Goal: Task Accomplishment & Management: Manage account settings

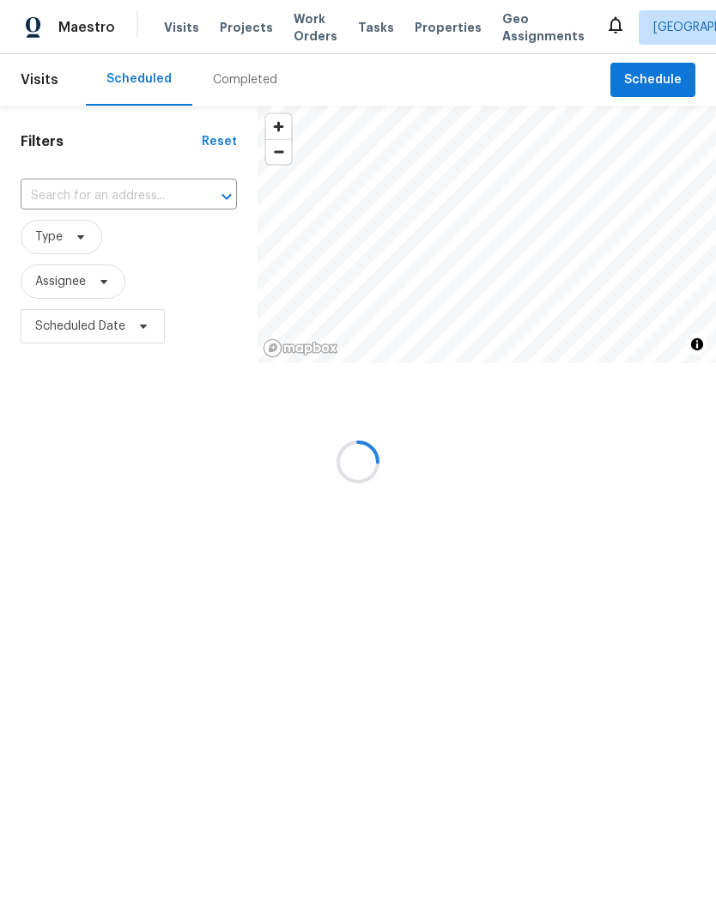
click at [261, 31] on div at bounding box center [358, 461] width 716 height 923
click at [244, 33] on div at bounding box center [358, 461] width 716 height 923
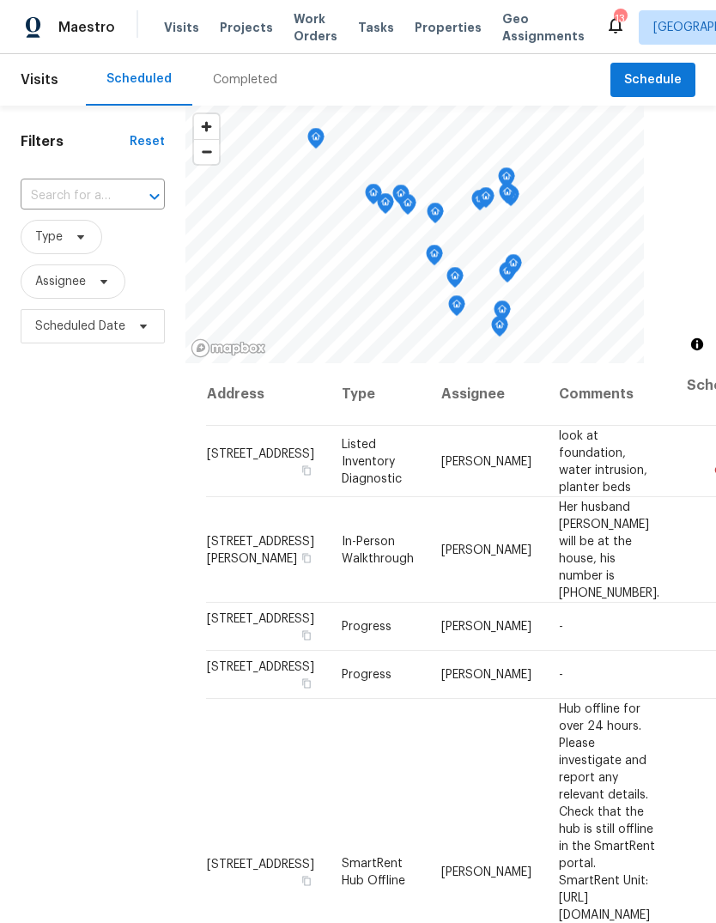
click at [254, 27] on span "Projects" at bounding box center [246, 27] width 53 height 17
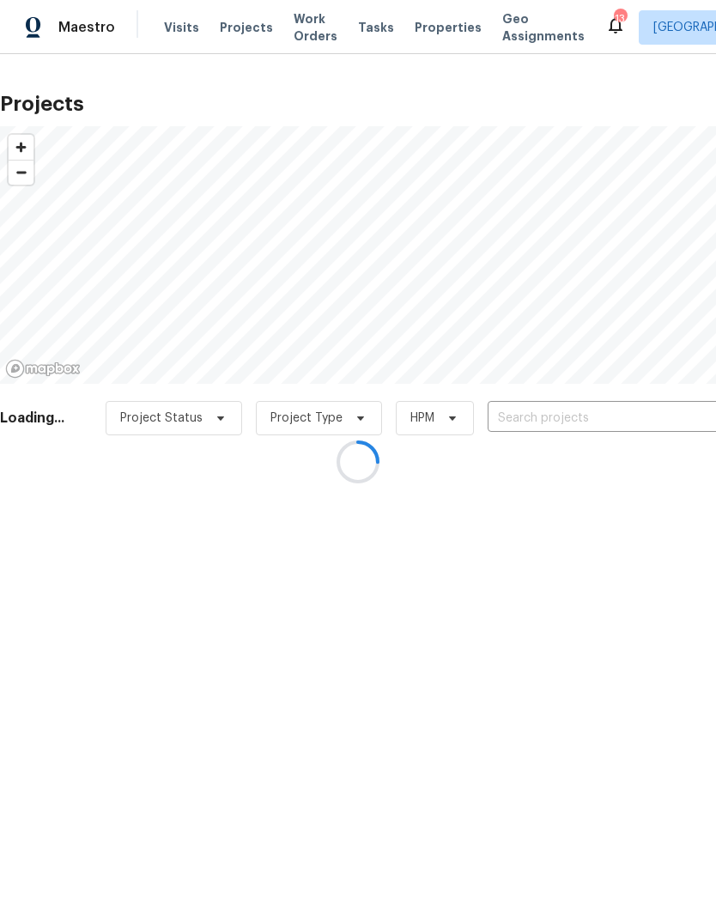
click at [625, 423] on div at bounding box center [358, 461] width 716 height 923
click at [647, 426] on div at bounding box center [358, 461] width 716 height 923
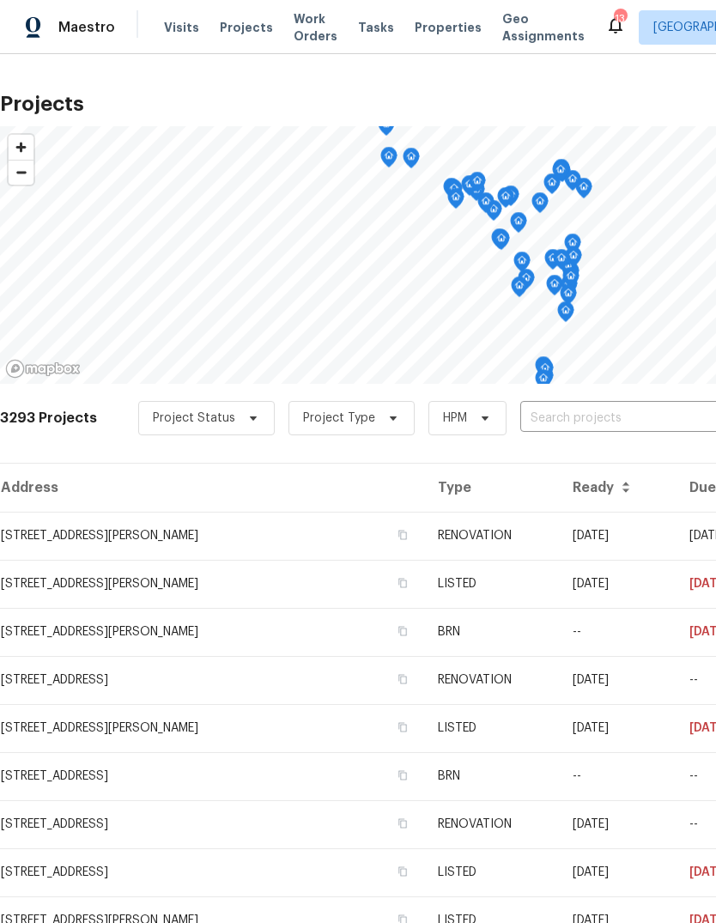
click at [643, 423] on input "text" at bounding box center [618, 418] width 197 height 27
type input "[PERSON_NAME]"
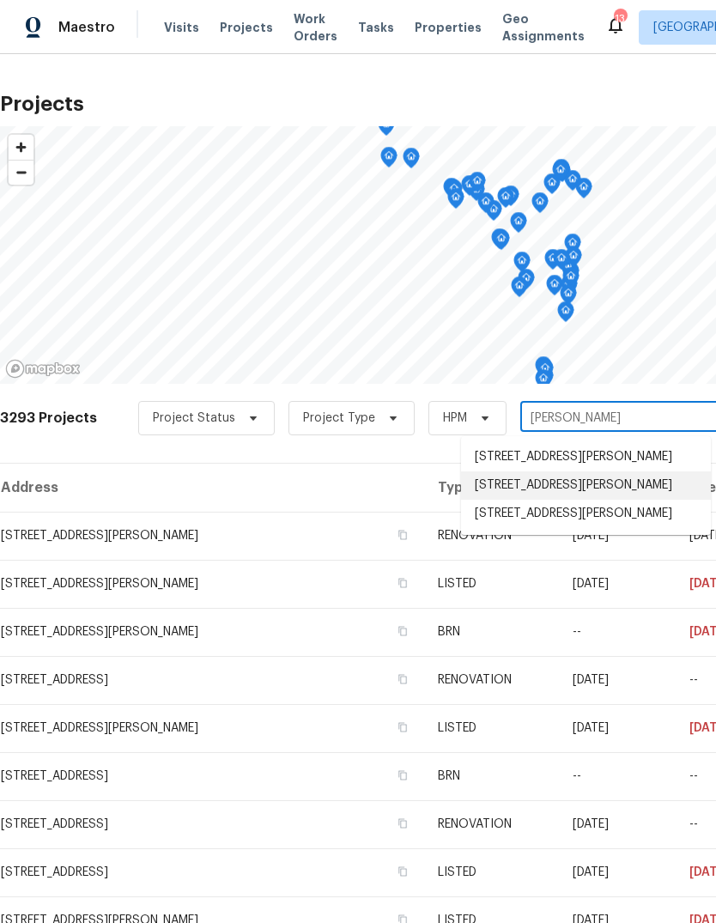
click at [621, 483] on li "[STREET_ADDRESS][PERSON_NAME]" at bounding box center [586, 485] width 250 height 28
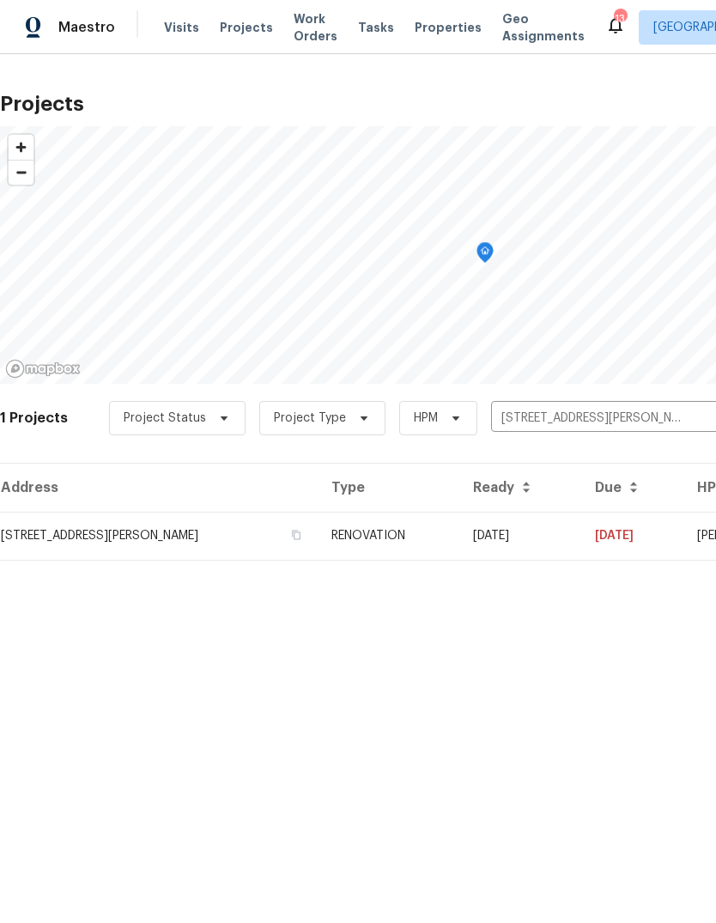
click at [541, 537] on td "[DATE]" at bounding box center [520, 536] width 122 height 48
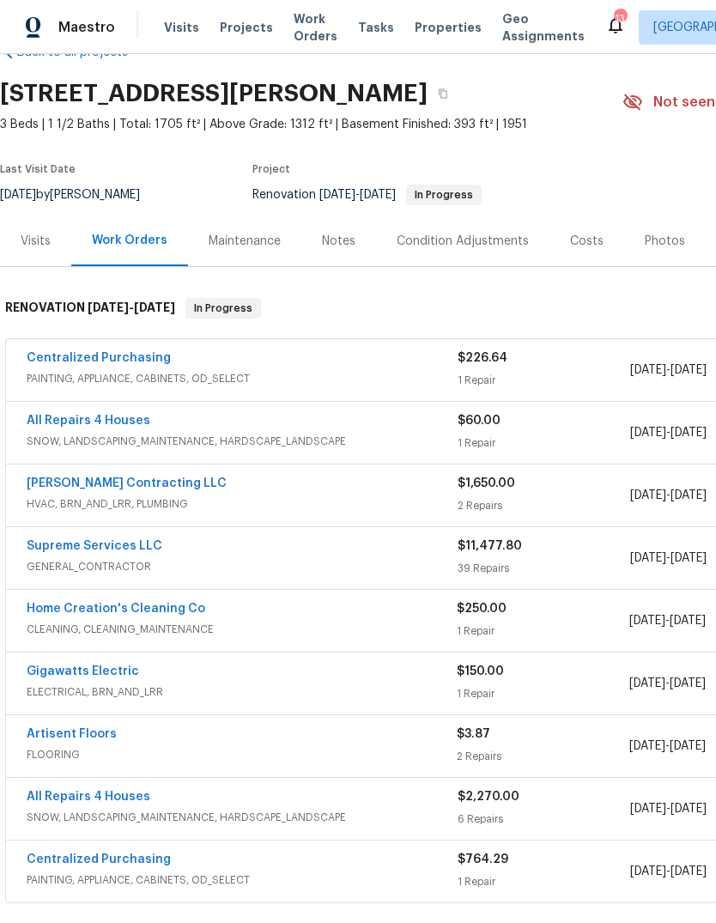
scroll to position [46, 0]
click at [89, 422] on link "All Repairs 4 Houses" at bounding box center [89, 420] width 124 height 12
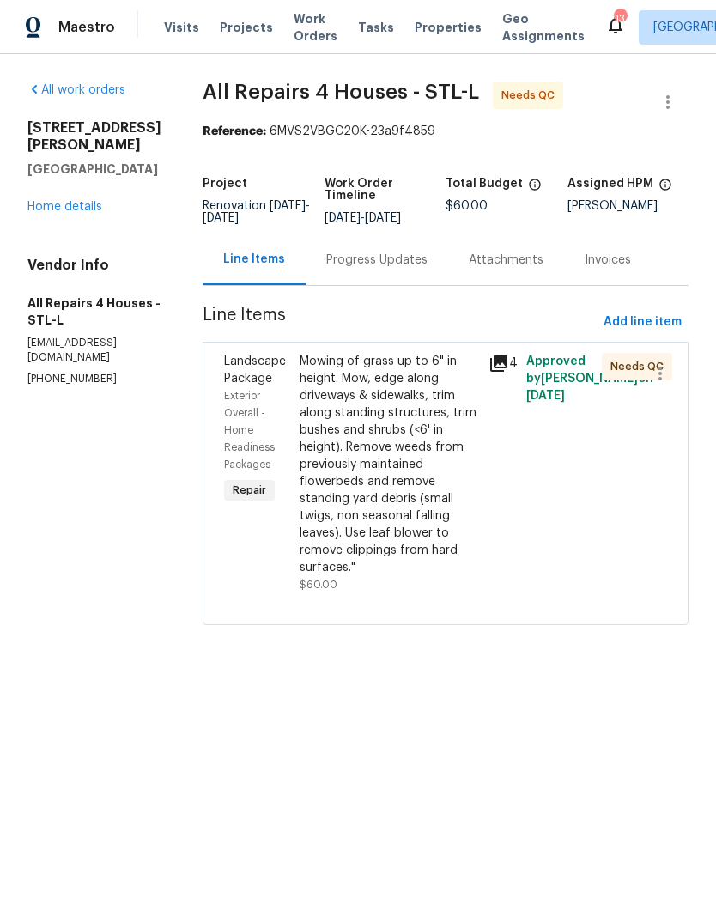
click at [509, 367] on icon at bounding box center [498, 363] width 21 height 21
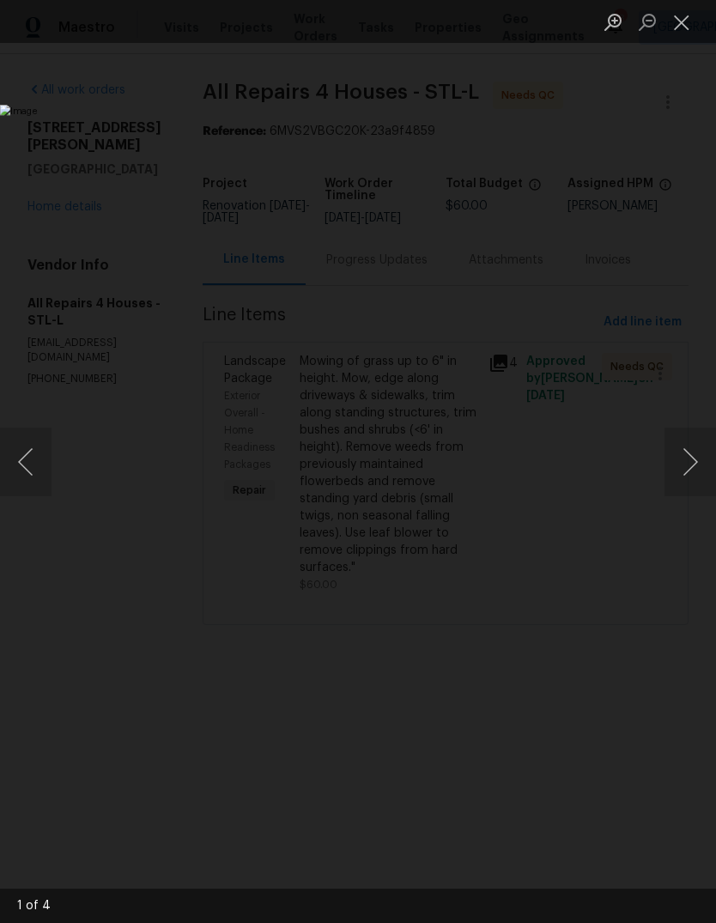
click at [688, 458] on button "Next image" at bounding box center [690, 462] width 52 height 69
click at [695, 458] on button "Next image" at bounding box center [690, 462] width 52 height 69
click at [683, 24] on button "Close lightbox" at bounding box center [681, 22] width 34 height 30
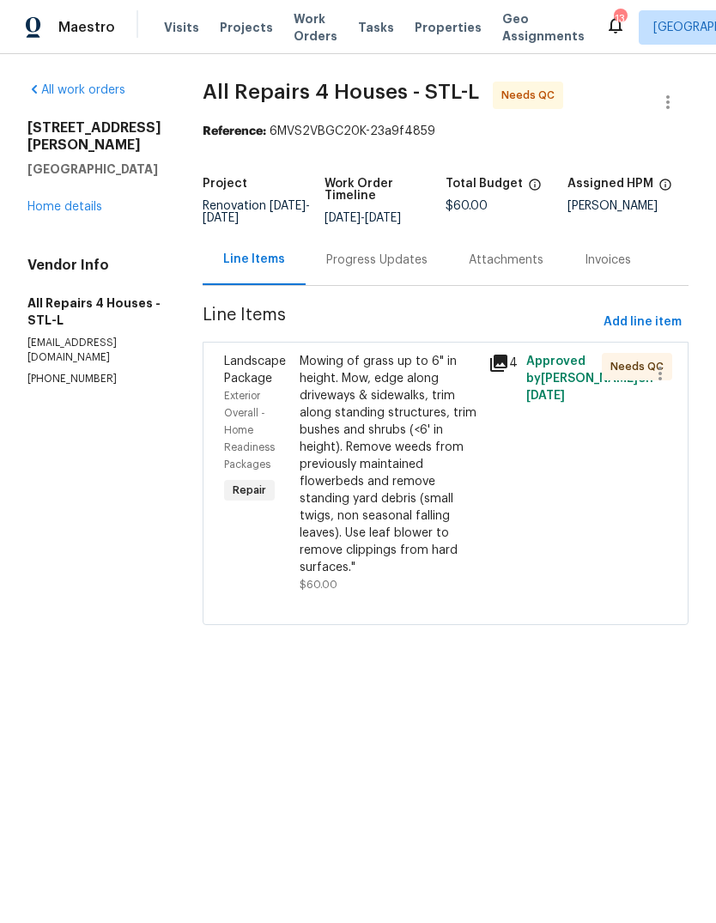
click at [84, 201] on link "Home details" at bounding box center [64, 207] width 75 height 12
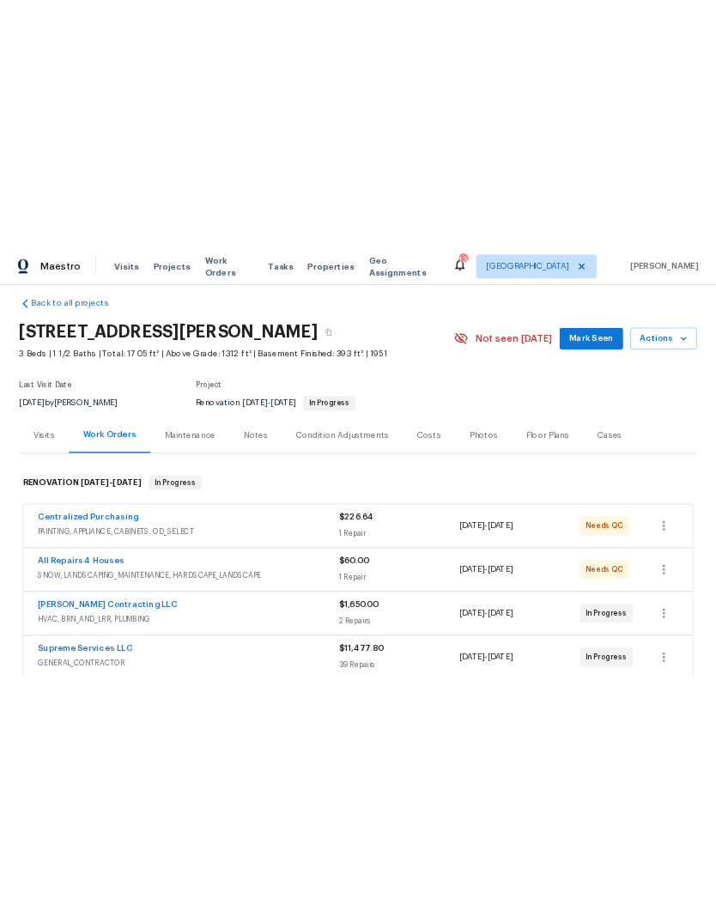
scroll to position [17, 0]
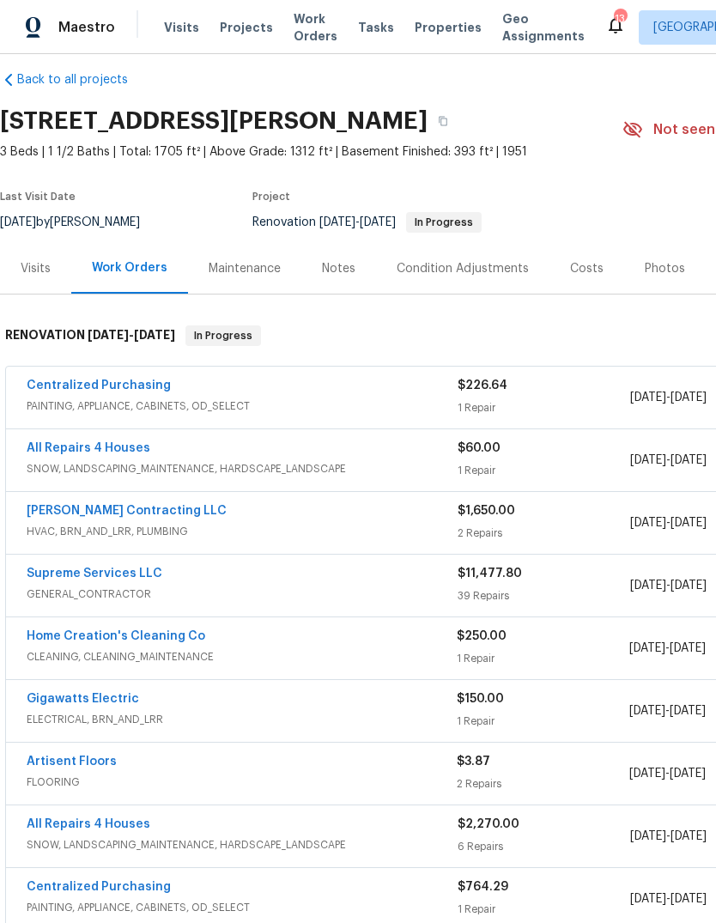
click at [116, 699] on link "Gigawatts Electric" at bounding box center [83, 699] width 112 height 12
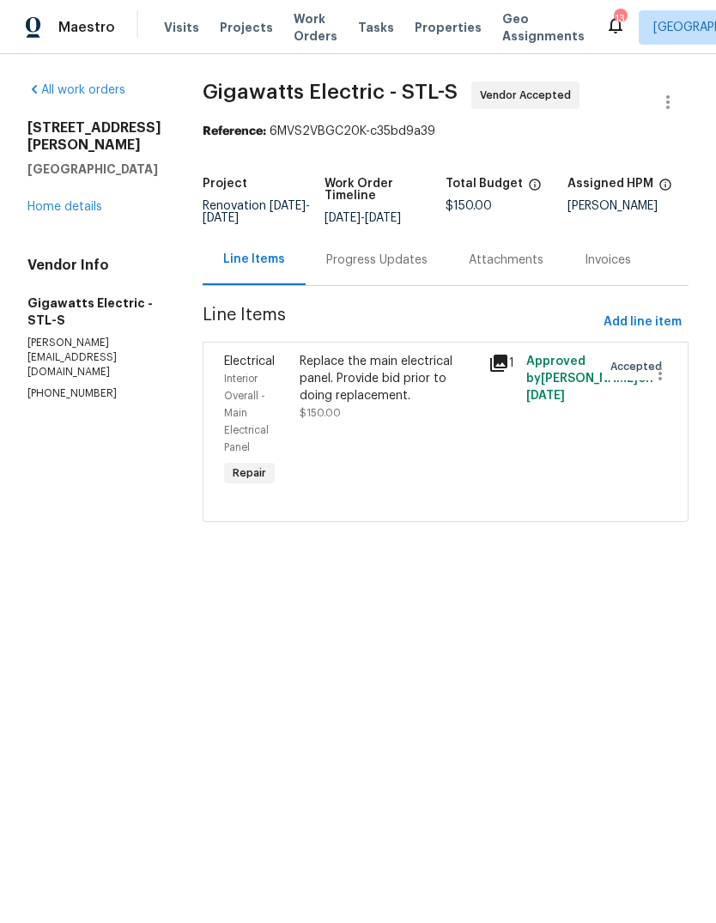
click at [400, 264] on div "Progress Updates" at bounding box center [376, 260] width 101 height 17
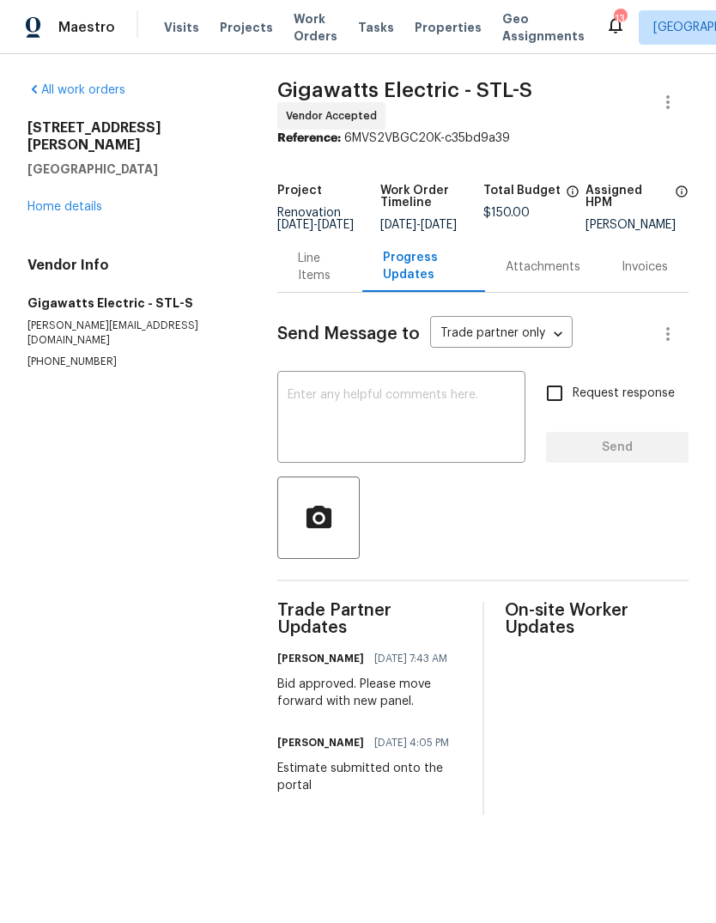
click at [429, 436] on textarea at bounding box center [402, 419] width 228 height 60
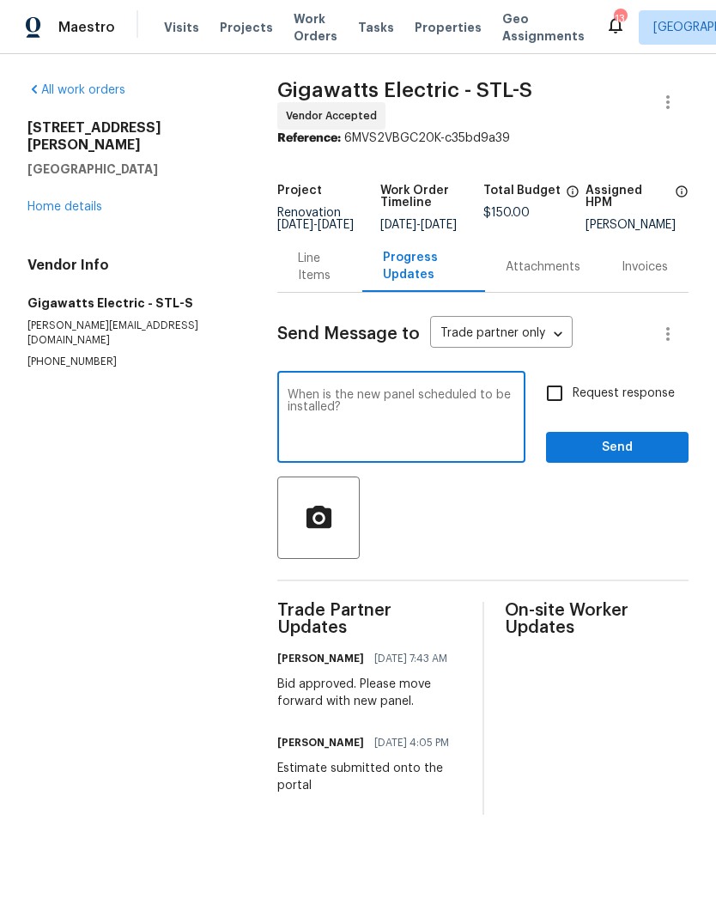
type textarea "When is the new panel scheduled to be installed?"
click at [639, 400] on span "Request response" at bounding box center [624, 394] width 102 height 18
click at [573, 400] on input "Request response" at bounding box center [555, 393] width 36 height 36
checkbox input "true"
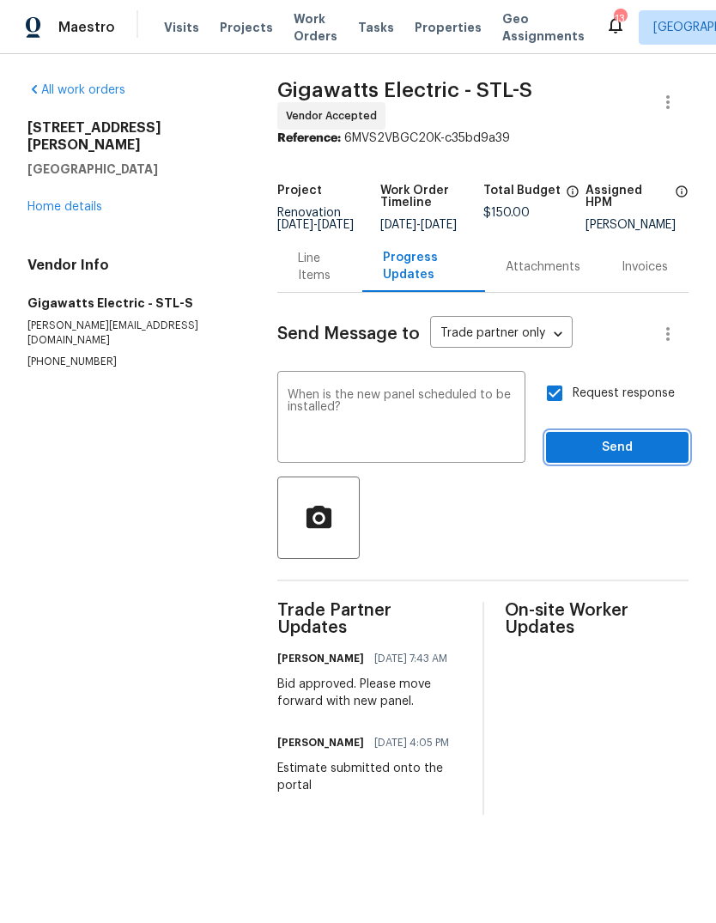
click at [634, 455] on span "Send" at bounding box center [617, 447] width 115 height 21
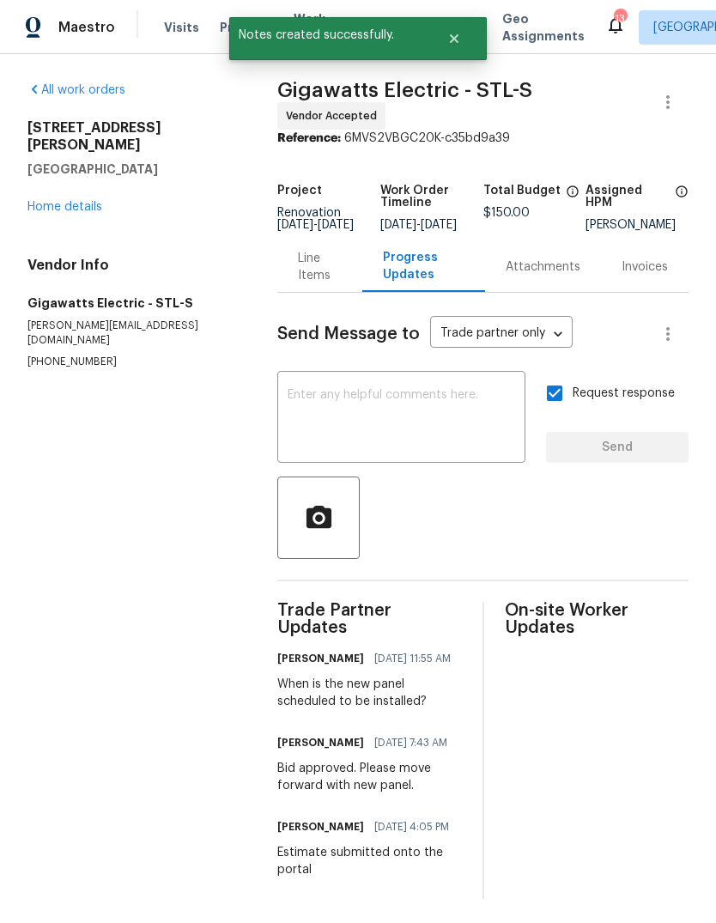
click at [101, 201] on link "Home details" at bounding box center [64, 207] width 75 height 12
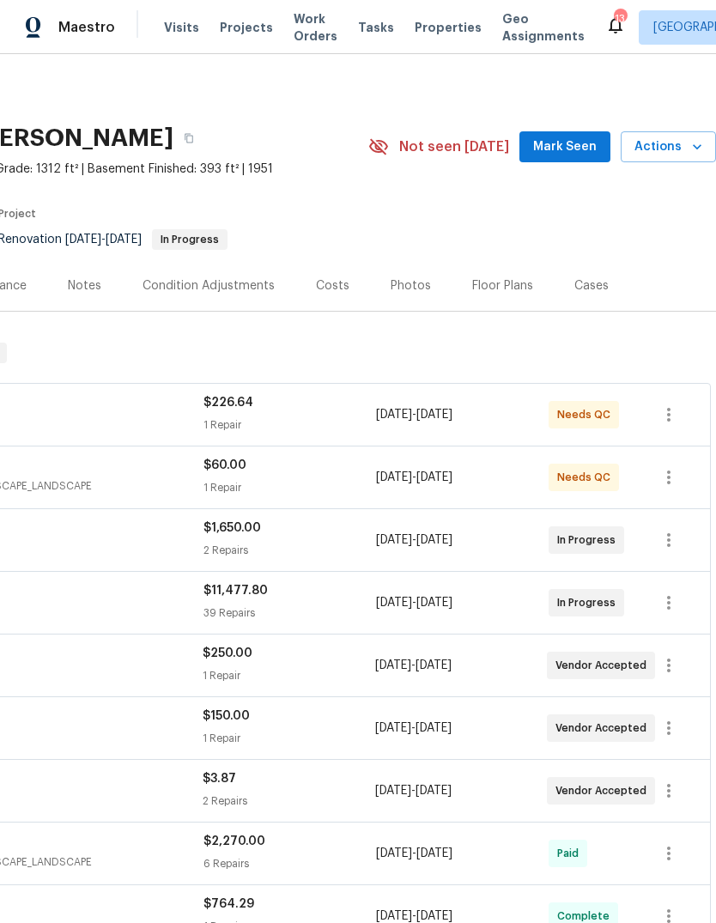
scroll to position [0, 254]
click at [566, 155] on span "Mark Seen" at bounding box center [565, 147] width 64 height 21
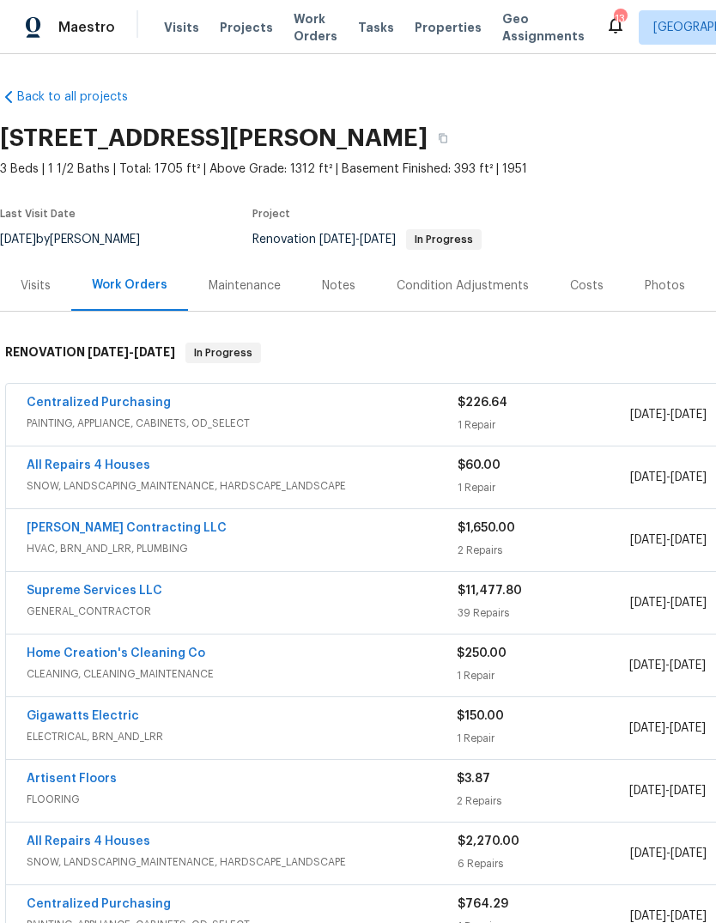
scroll to position [0, 0]
click at [435, 27] on span "Properties" at bounding box center [448, 27] width 67 height 17
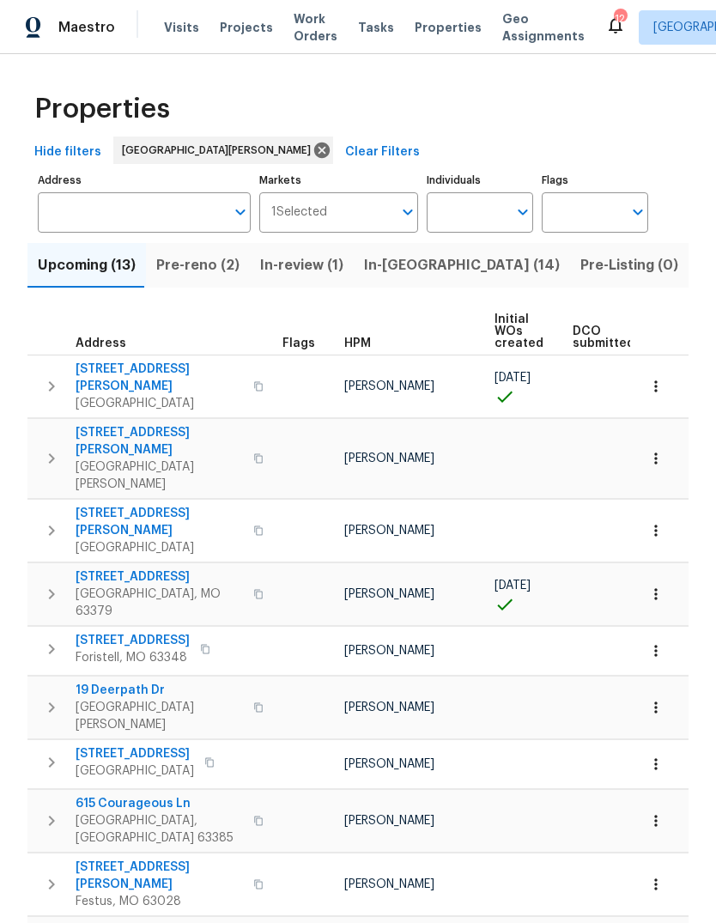
click at [412, 264] on span "In-[GEOGRAPHIC_DATA] (14)" at bounding box center [462, 265] width 196 height 24
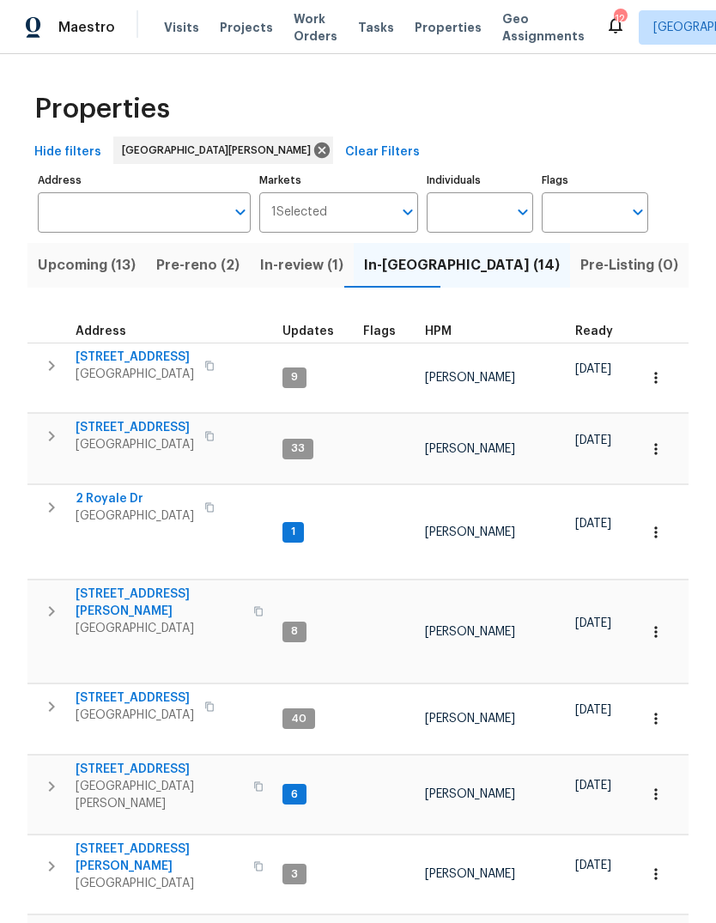
click at [438, 333] on span "HPM" at bounding box center [438, 331] width 27 height 12
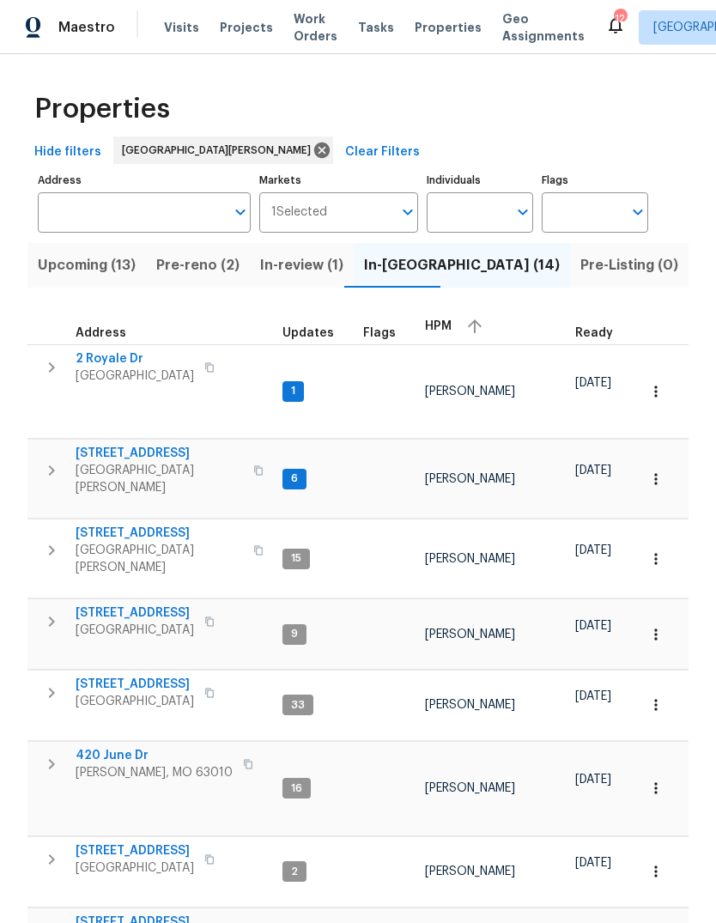
click at [446, 328] on span "HPM" at bounding box center [438, 326] width 27 height 12
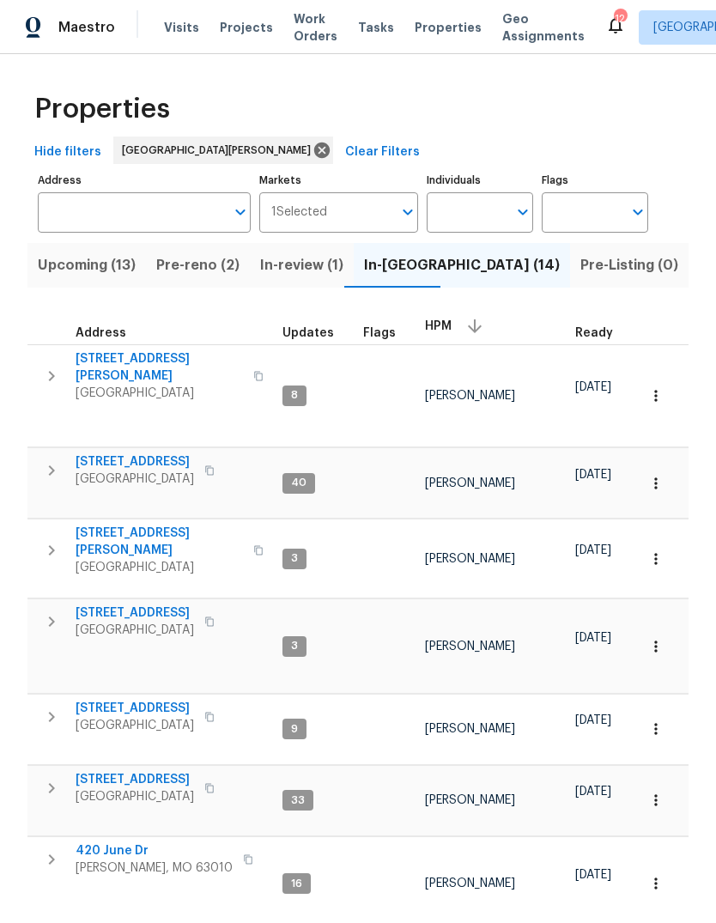
click at [181, 33] on span "Visits" at bounding box center [181, 27] width 35 height 17
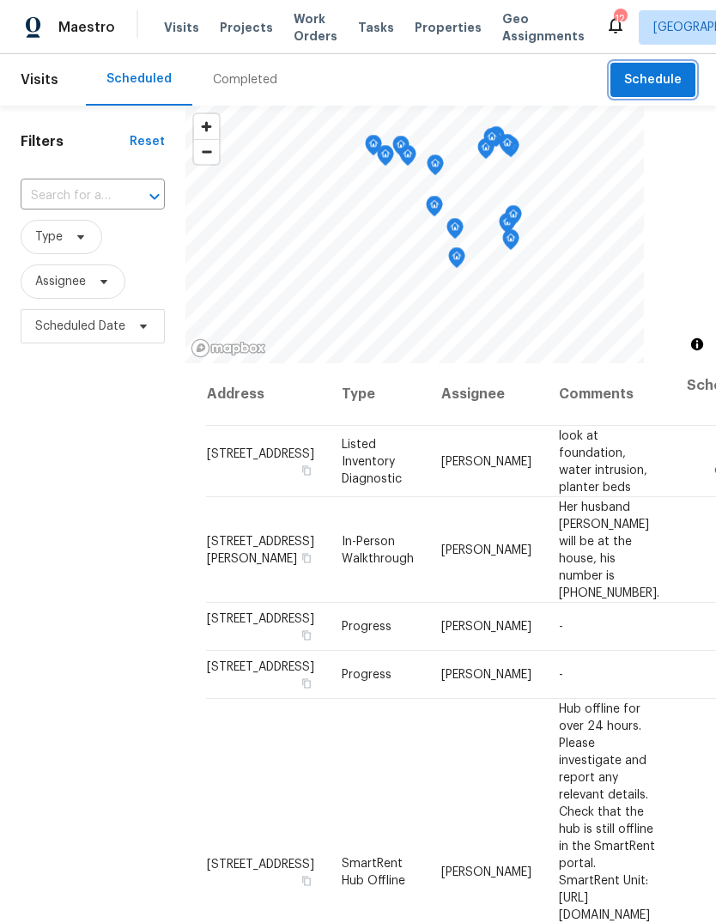
click at [665, 85] on span "Schedule" at bounding box center [653, 80] width 58 height 21
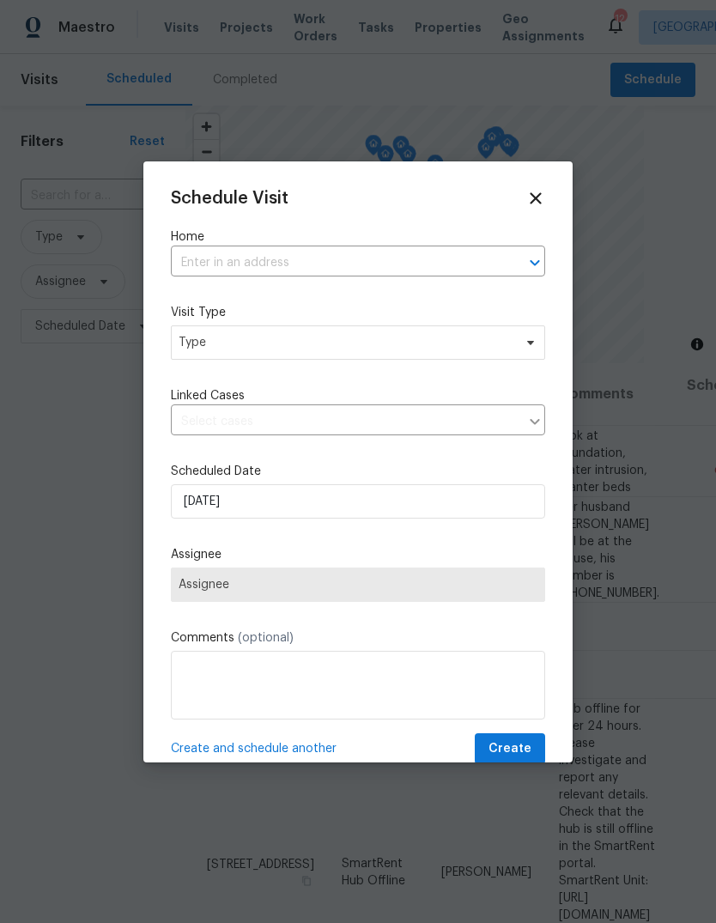
click at [340, 269] on input "text" at bounding box center [334, 263] width 326 height 27
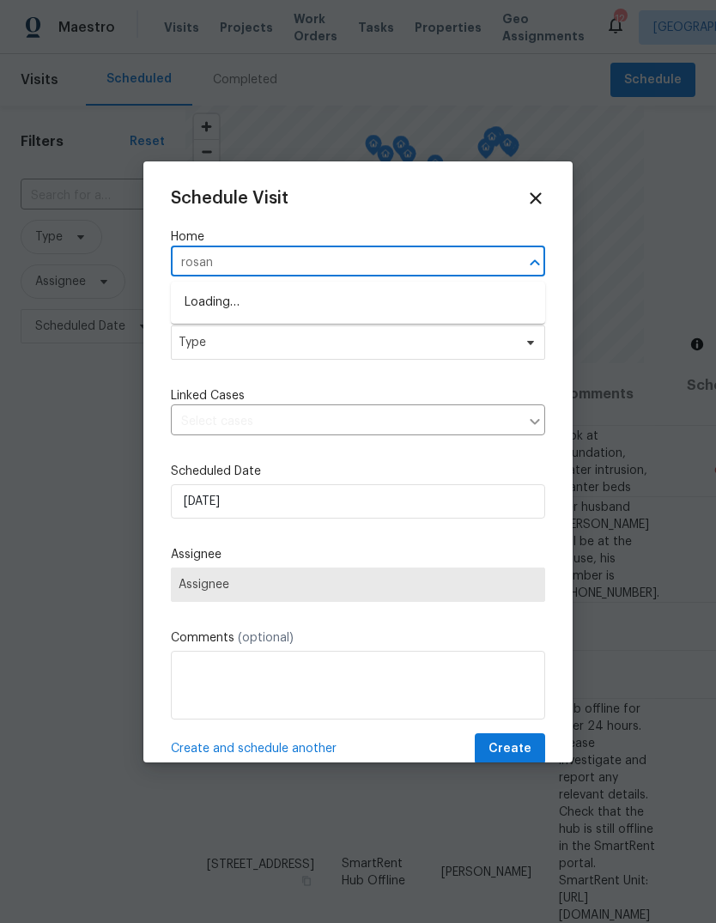
type input "rosant"
click at [349, 308] on li "[STREET_ADDRESS][PERSON_NAME]" at bounding box center [358, 302] width 374 height 28
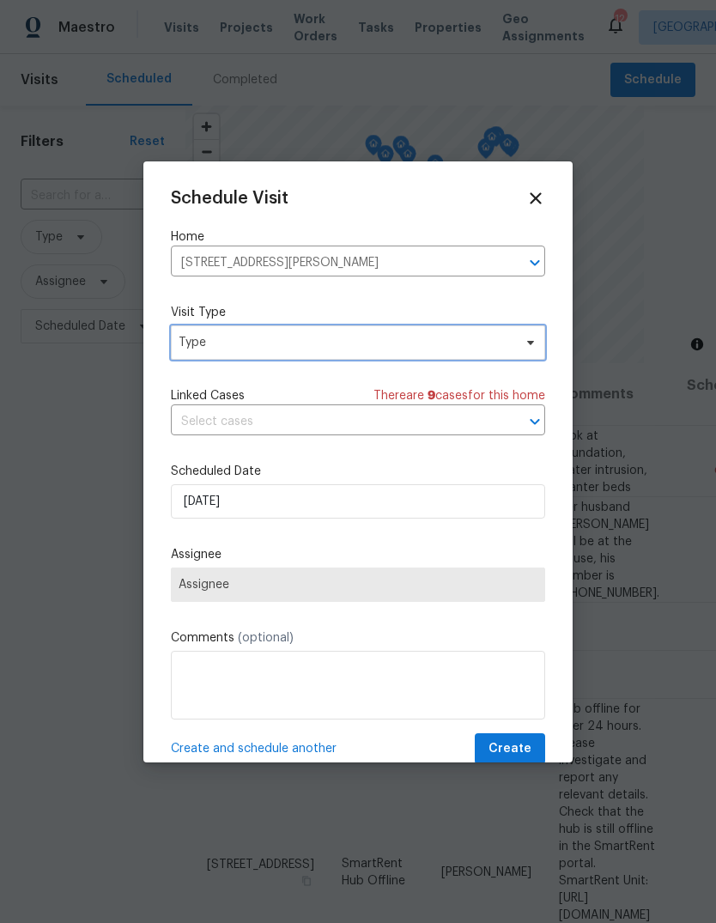
click at [337, 348] on span "Type" at bounding box center [346, 342] width 334 height 17
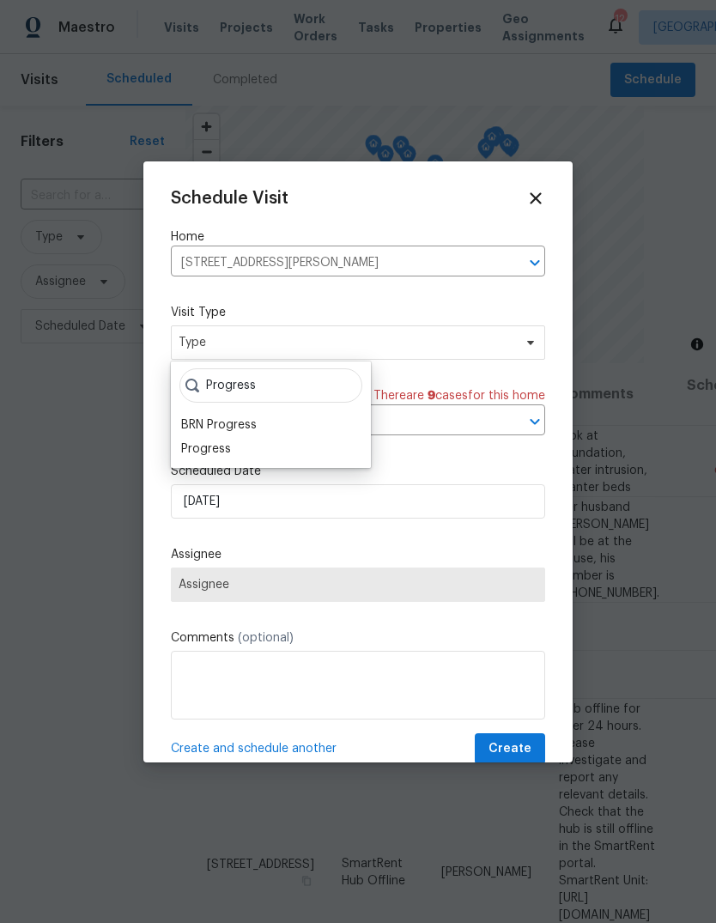
type input "Progress"
click at [229, 446] on div "Progress" at bounding box center [206, 448] width 50 height 17
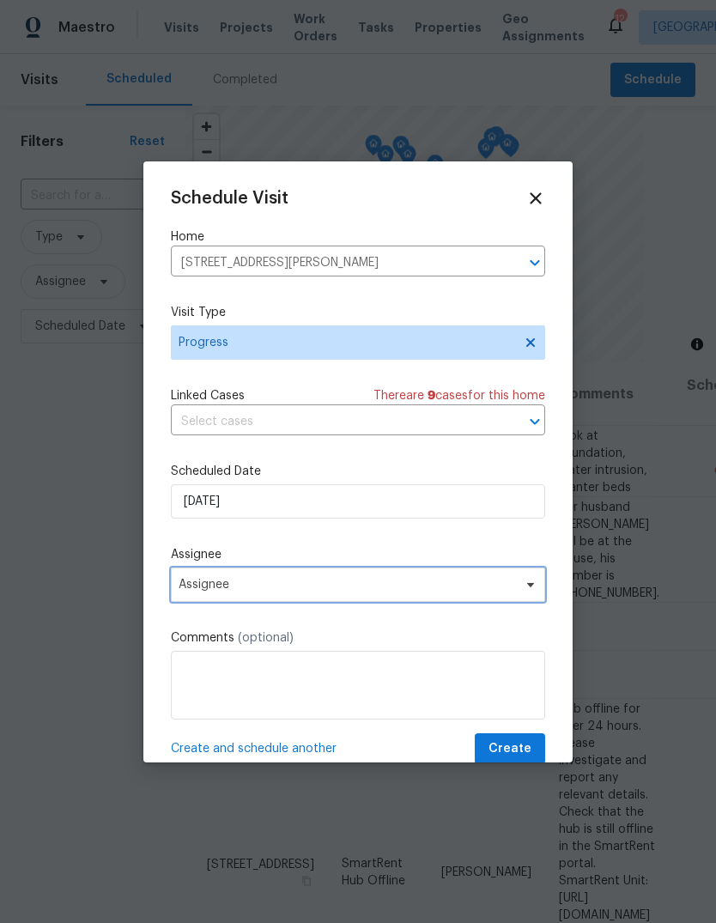
click at [333, 586] on span "Assignee" at bounding box center [347, 585] width 337 height 14
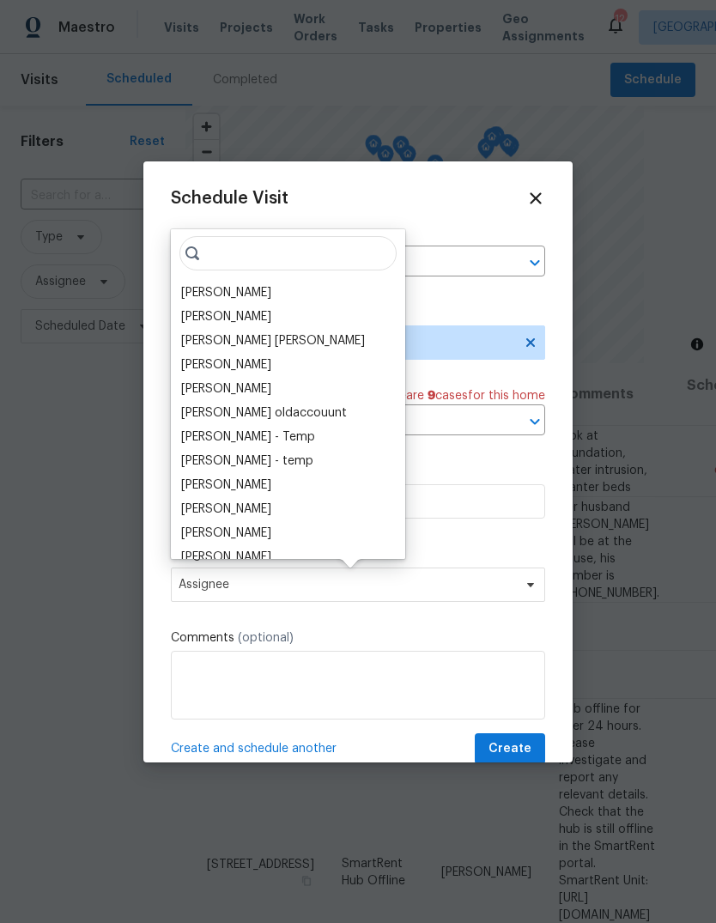
click at [252, 296] on div "[PERSON_NAME]" at bounding box center [226, 292] width 90 height 17
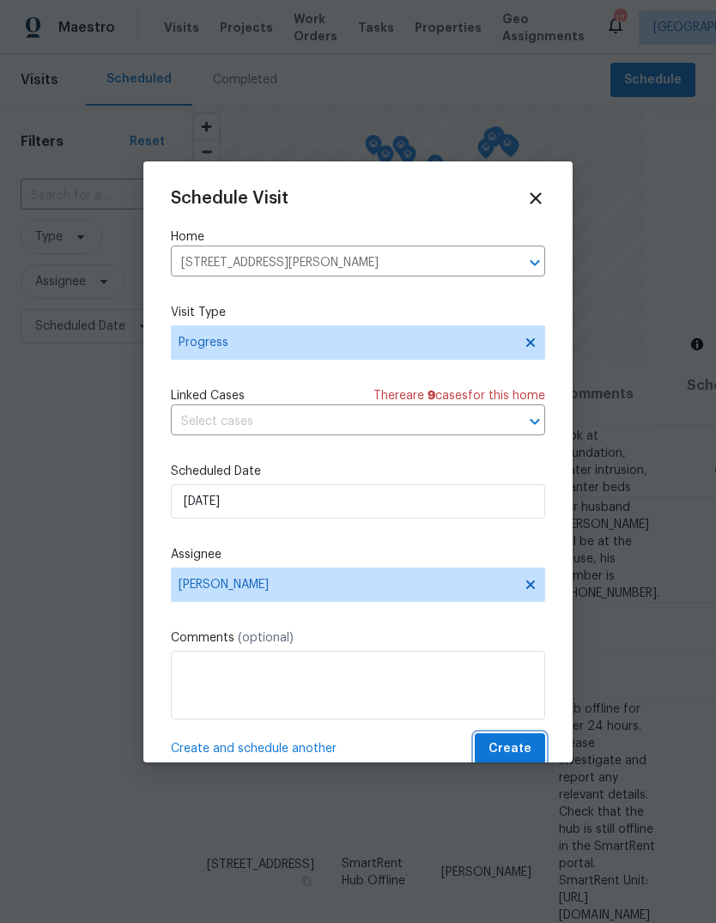
click at [528, 752] on span "Create" at bounding box center [509, 748] width 43 height 21
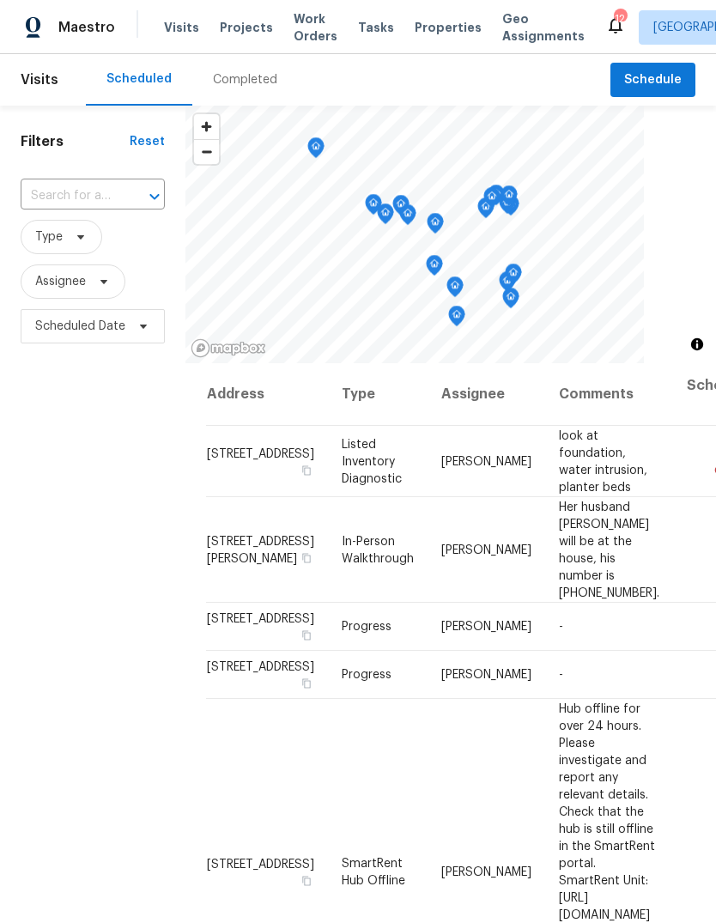
click at [248, 30] on span "Projects" at bounding box center [246, 27] width 53 height 17
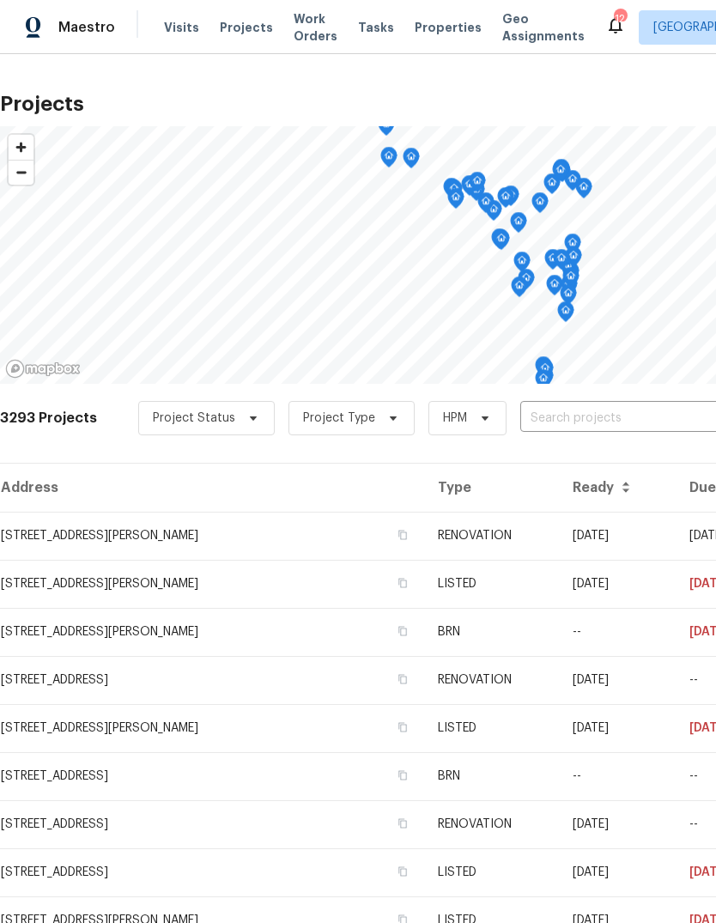
click at [613, 417] on input "text" at bounding box center [618, 418] width 197 height 27
type input "rosant"
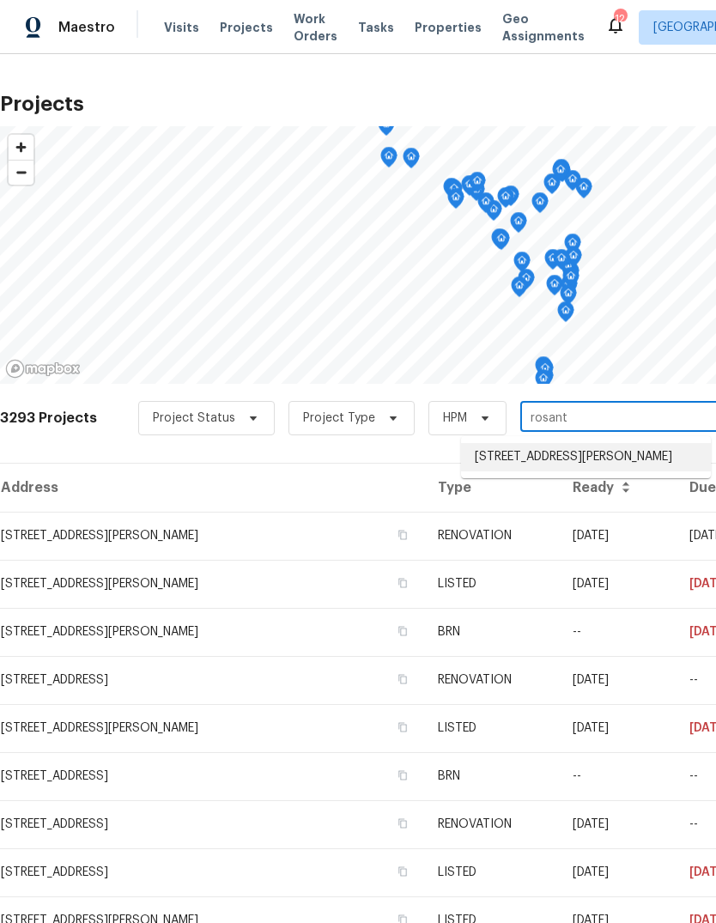
click at [649, 455] on li "[STREET_ADDRESS][PERSON_NAME]" at bounding box center [586, 457] width 250 height 28
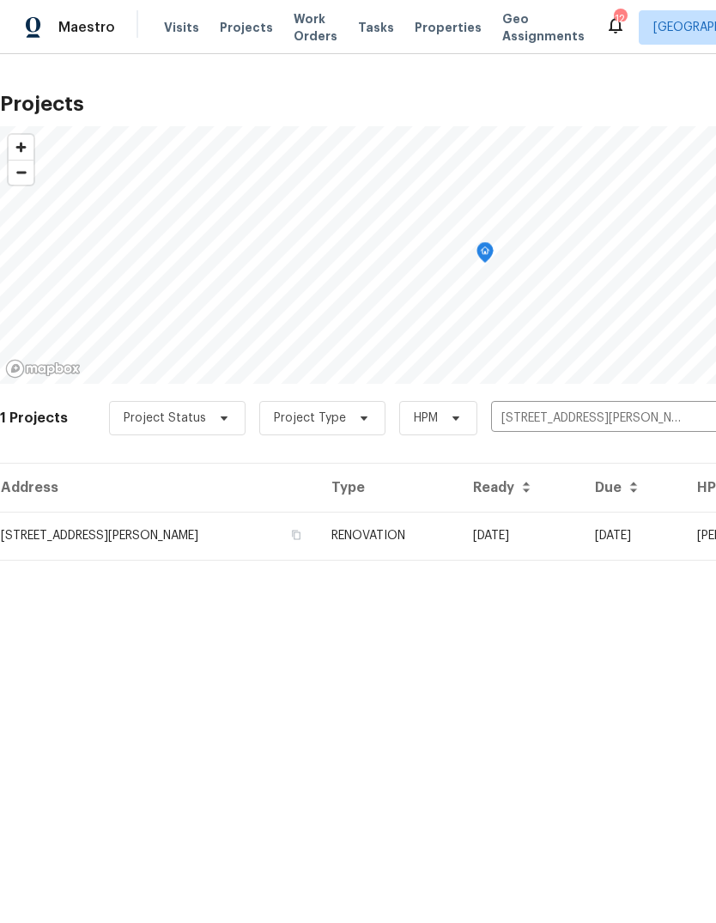
click at [562, 541] on td "[DATE]" at bounding box center [520, 536] width 122 height 48
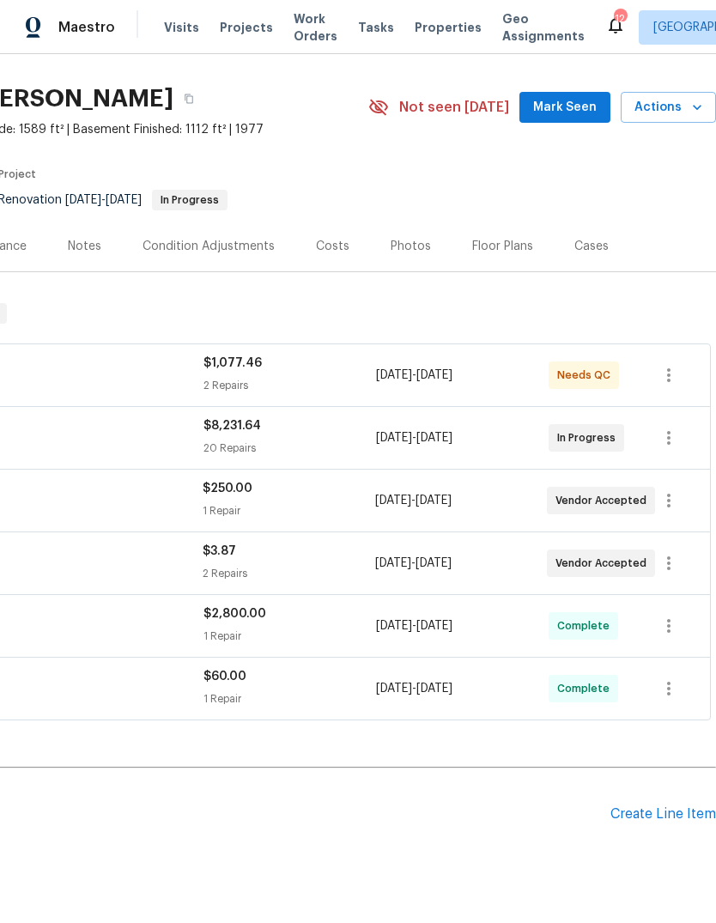
scroll to position [39, 254]
click at [569, 104] on span "Mark Seen" at bounding box center [565, 107] width 64 height 21
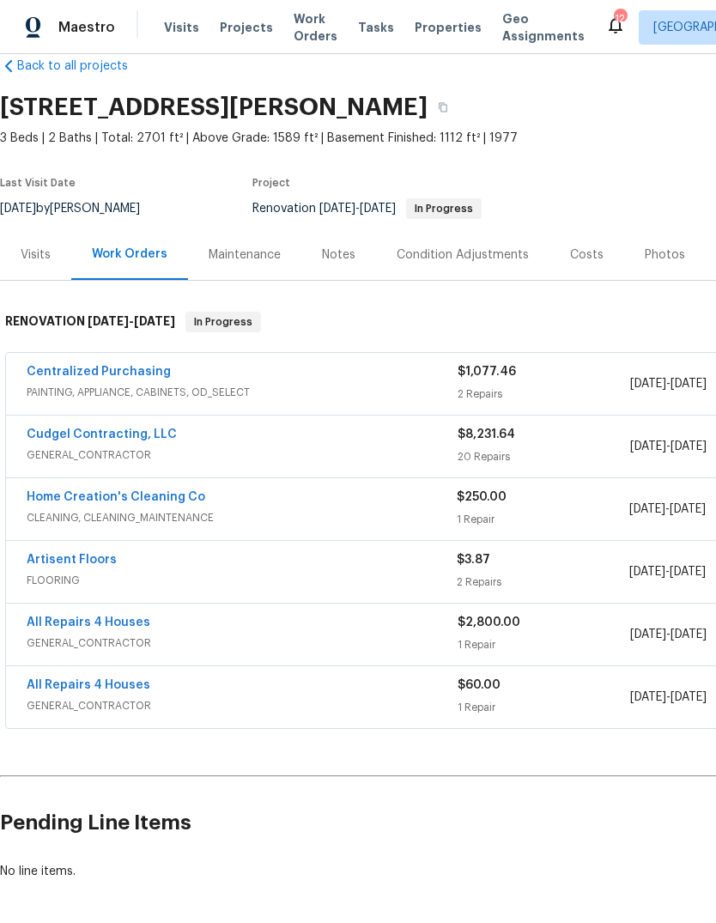
scroll to position [31, 0]
click at [161, 440] on link "Cudgel Contracting, LLC" at bounding box center [102, 434] width 150 height 12
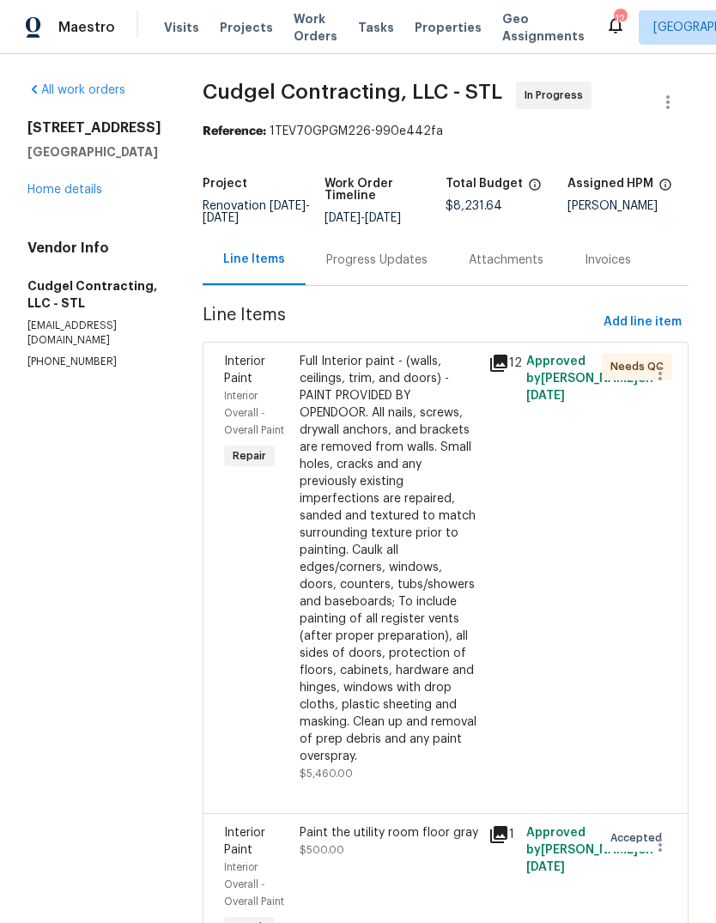
click at [75, 195] on link "Home details" at bounding box center [64, 190] width 75 height 12
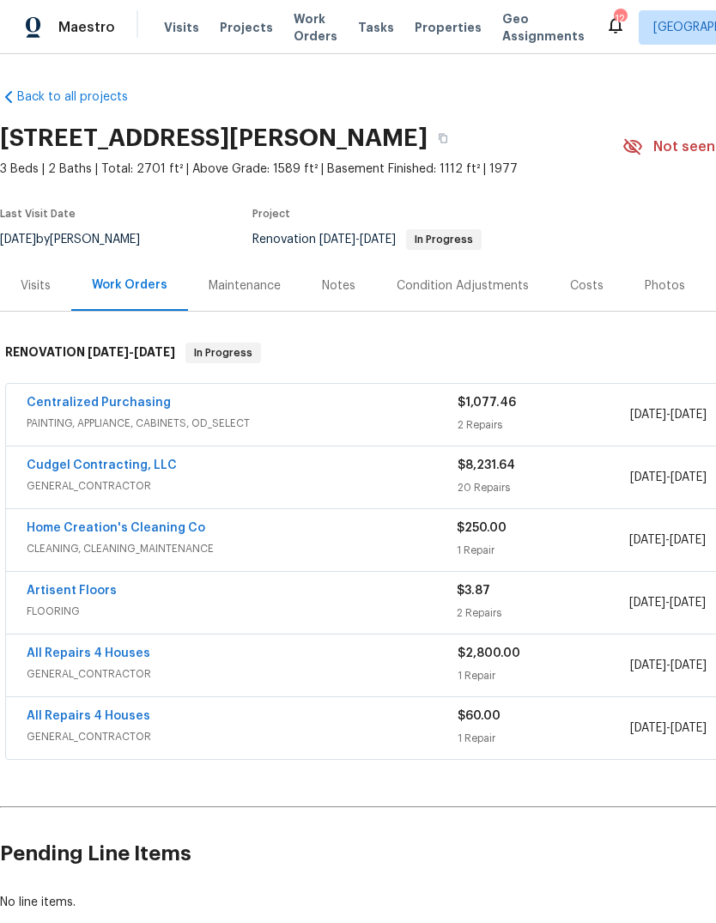
click at [122, 470] on link "Cudgel Contracting, LLC" at bounding box center [102, 465] width 150 height 12
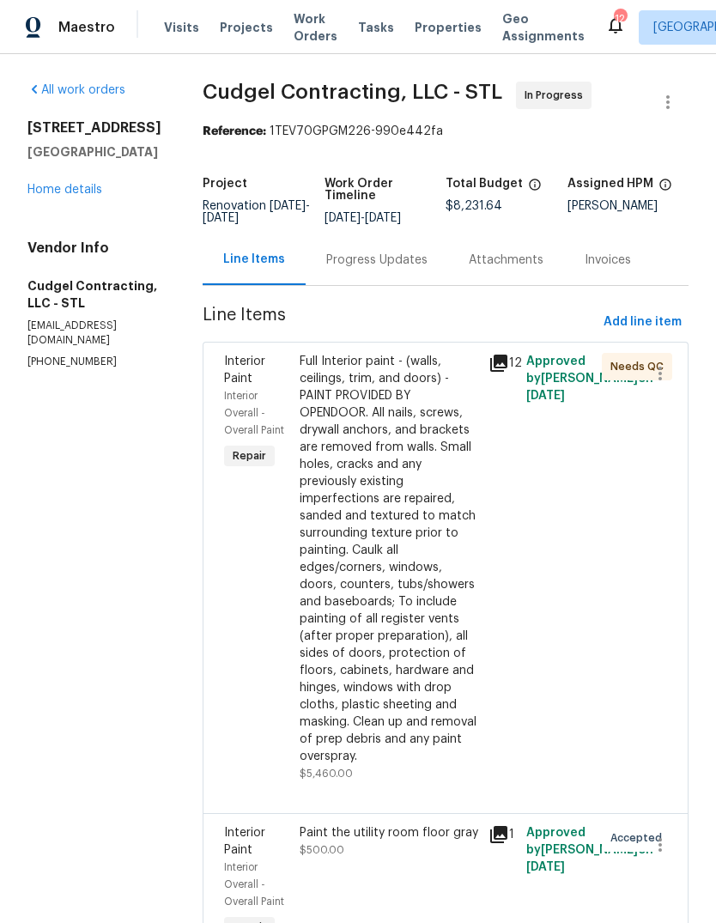
click at [425, 269] on div "Progress Updates" at bounding box center [376, 260] width 101 height 17
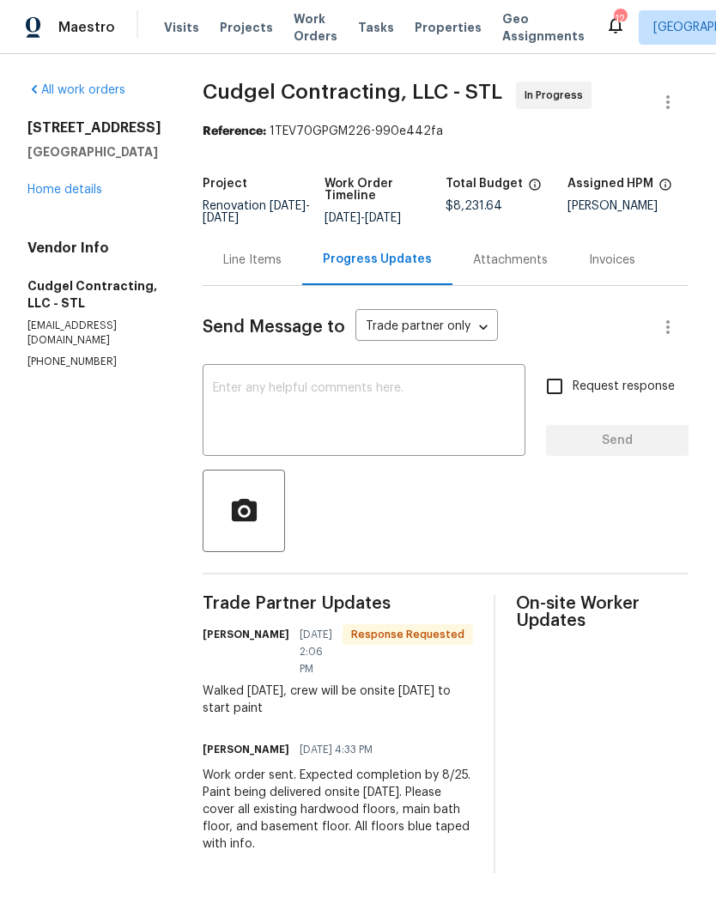
click at [282, 269] on div "Line Items" at bounding box center [252, 260] width 58 height 17
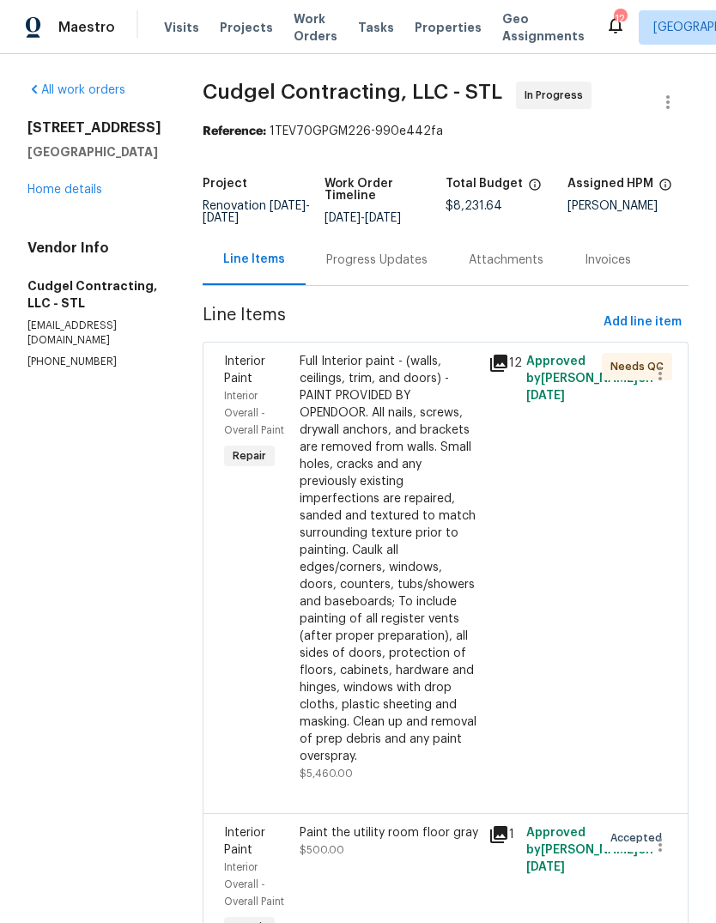
click at [507, 372] on icon at bounding box center [498, 363] width 17 height 17
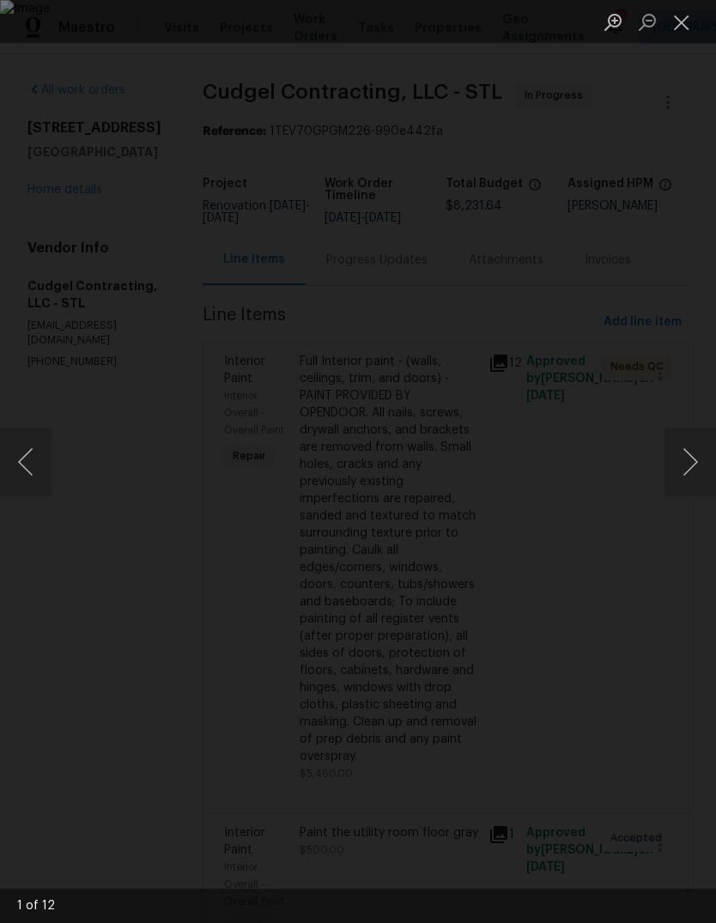
click at [689, 471] on button "Next image" at bounding box center [690, 462] width 52 height 69
click at [685, 482] on button "Next image" at bounding box center [690, 462] width 52 height 69
click at [679, 478] on button "Next image" at bounding box center [690, 462] width 52 height 69
click at [683, 476] on button "Next image" at bounding box center [690, 462] width 52 height 69
click at [683, 472] on button "Next image" at bounding box center [690, 462] width 52 height 69
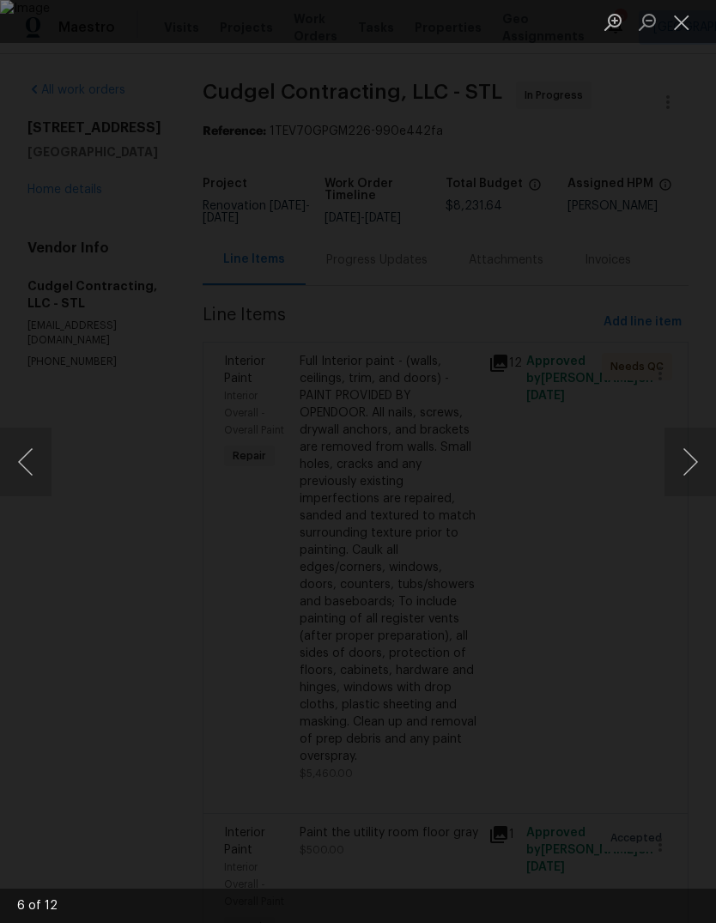
click at [687, 482] on button "Next image" at bounding box center [690, 462] width 52 height 69
click at [681, 487] on button "Next image" at bounding box center [690, 462] width 52 height 69
click at [685, 480] on button "Next image" at bounding box center [690, 462] width 52 height 69
click at [687, 470] on button "Next image" at bounding box center [690, 462] width 52 height 69
click at [28, 458] on button "Previous image" at bounding box center [26, 462] width 52 height 69
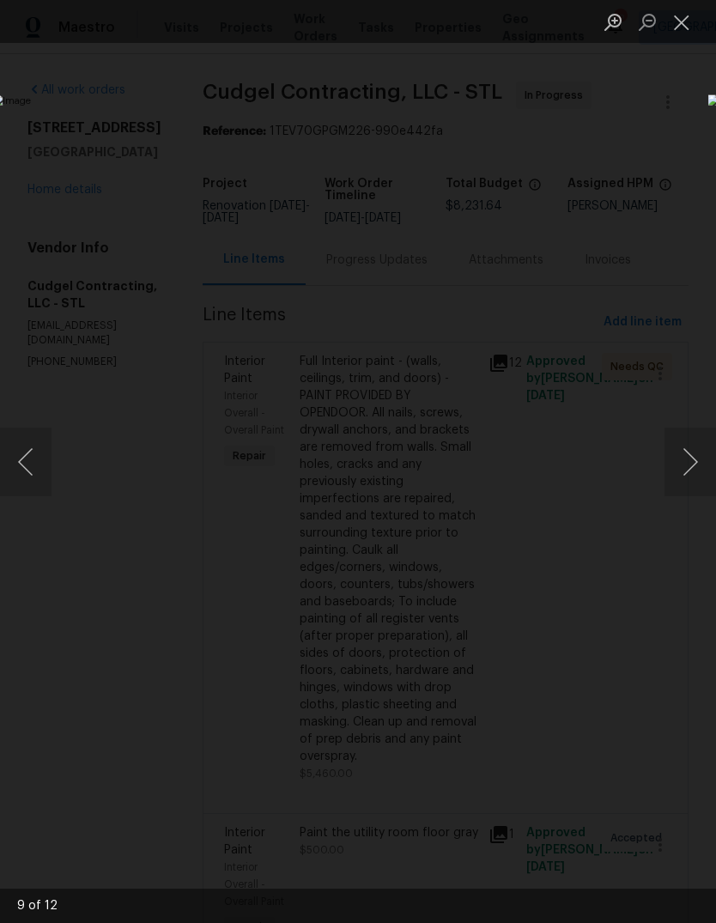
click at [686, 463] on button "Next image" at bounding box center [690, 462] width 52 height 69
click at [689, 458] on button "Next image" at bounding box center [690, 462] width 52 height 69
click at [685, 457] on button "Next image" at bounding box center [690, 462] width 52 height 69
click at [687, 458] on button "Next image" at bounding box center [690, 462] width 52 height 69
click at [686, 456] on button "Next image" at bounding box center [690, 462] width 52 height 69
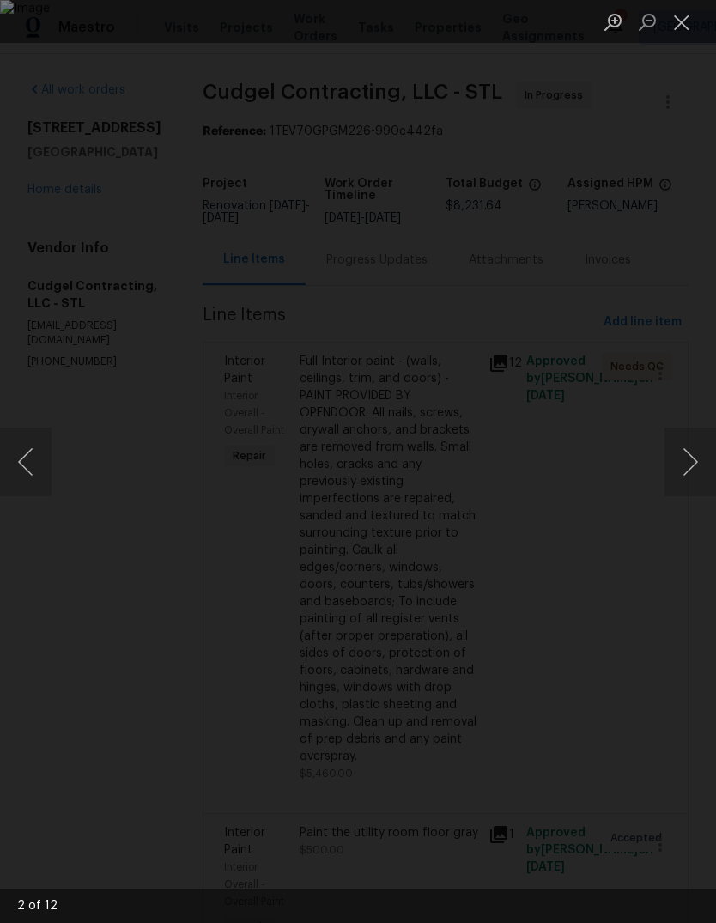
click at [687, 458] on button "Next image" at bounding box center [690, 462] width 52 height 69
click at [682, 463] on button "Next image" at bounding box center [690, 462] width 52 height 69
click at [685, 458] on button "Next image" at bounding box center [690, 462] width 52 height 69
click at [685, 460] on button "Next image" at bounding box center [690, 462] width 52 height 69
click at [688, 457] on button "Next image" at bounding box center [690, 462] width 52 height 69
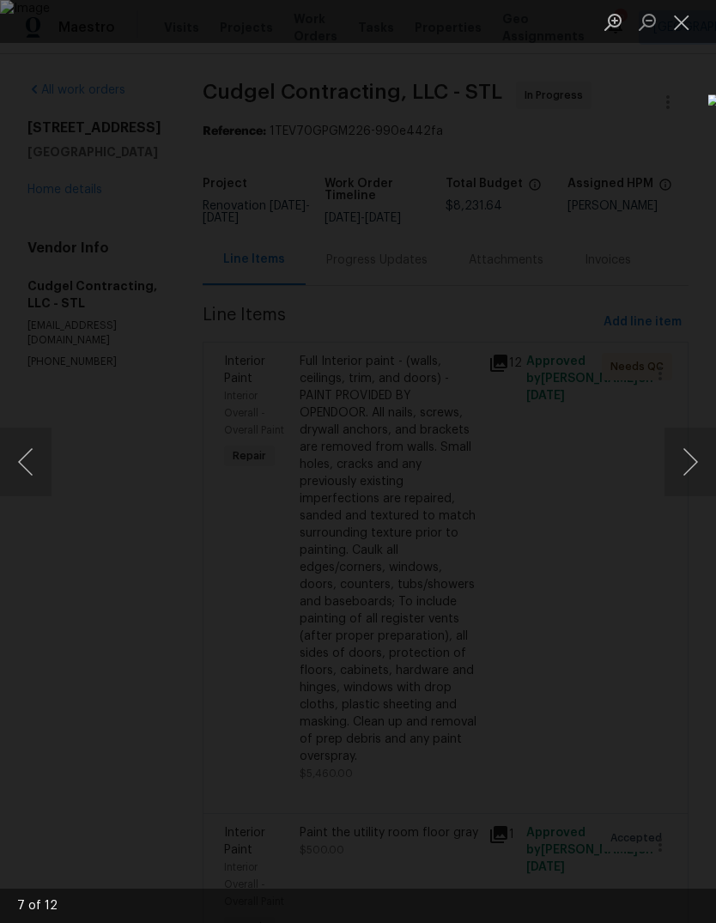
click at [686, 458] on button "Next image" at bounding box center [690, 462] width 52 height 69
click at [681, 28] on button "Close lightbox" at bounding box center [681, 22] width 34 height 30
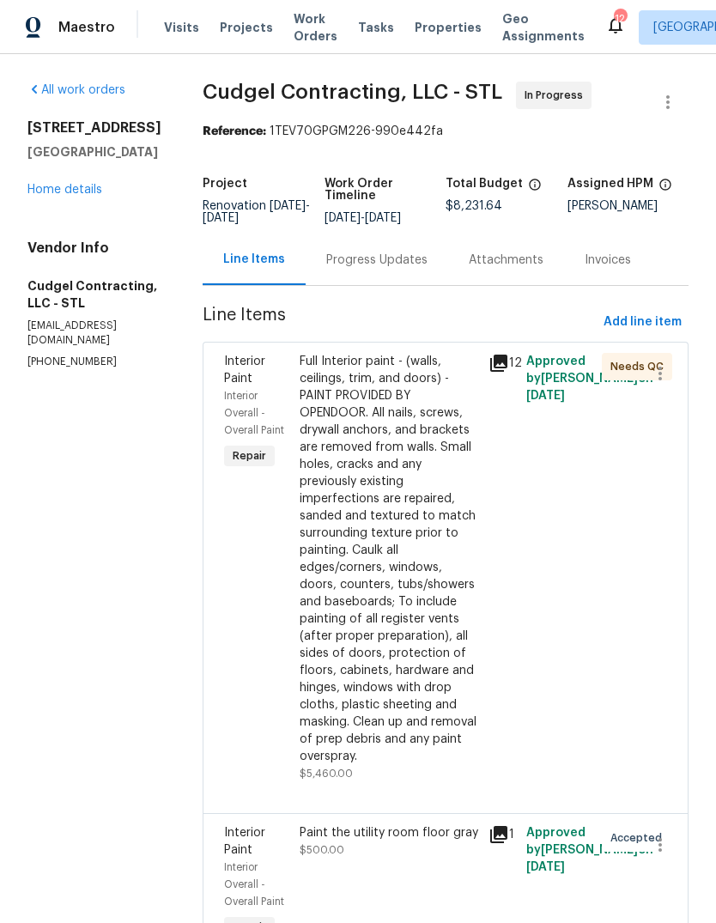
click at [405, 593] on div "Full Interior paint - (walls, ceilings, trim, and doors) - PAINT PROVIDED BY OP…" at bounding box center [389, 559] width 179 height 412
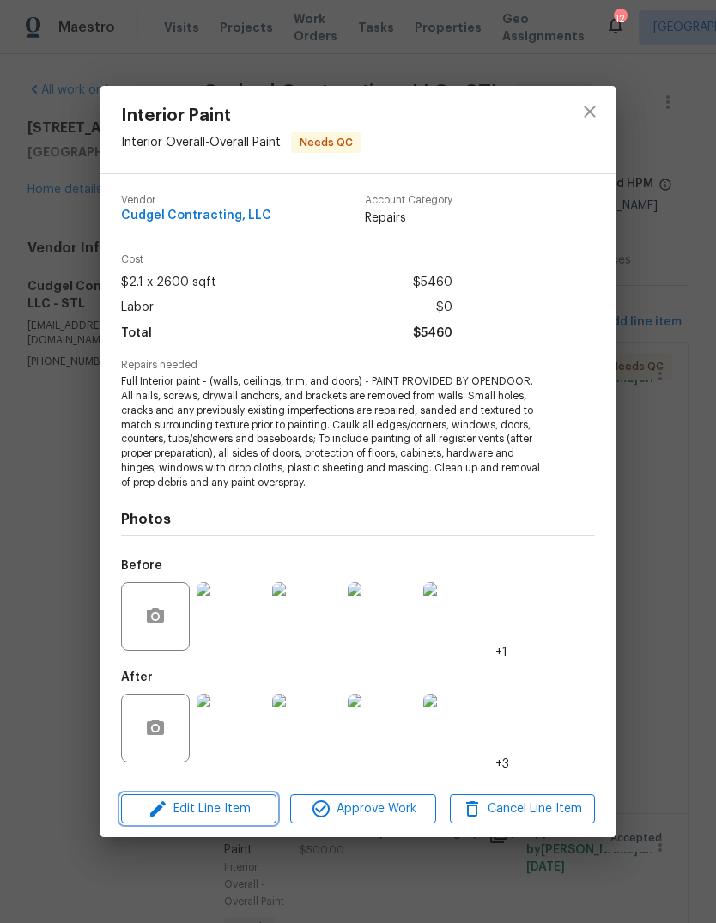
click at [241, 805] on span "Edit Line Item" at bounding box center [198, 808] width 145 height 21
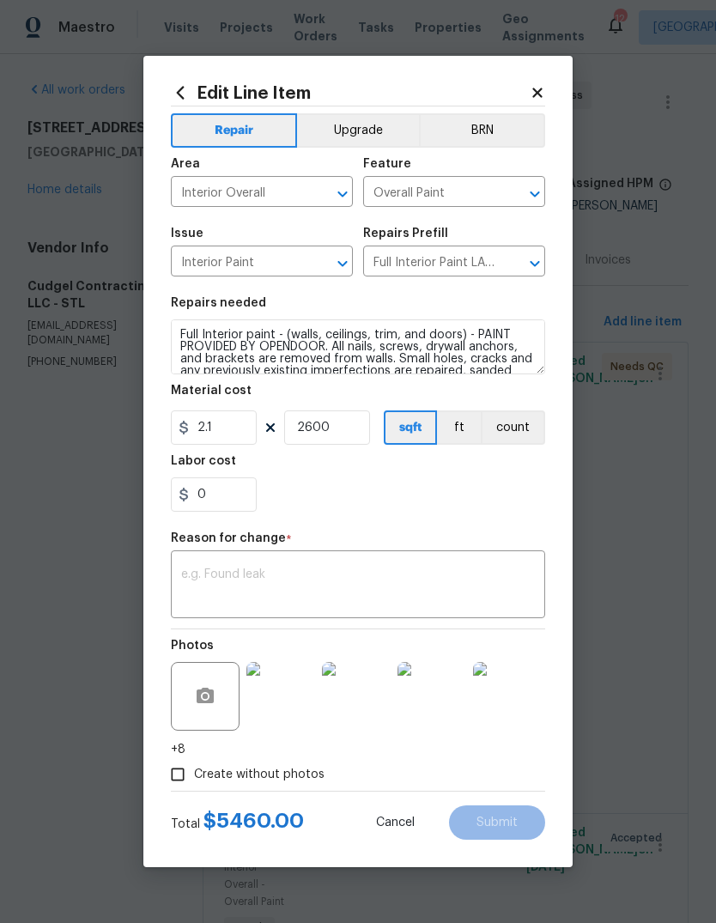
click at [543, 89] on icon at bounding box center [537, 92] width 15 height 15
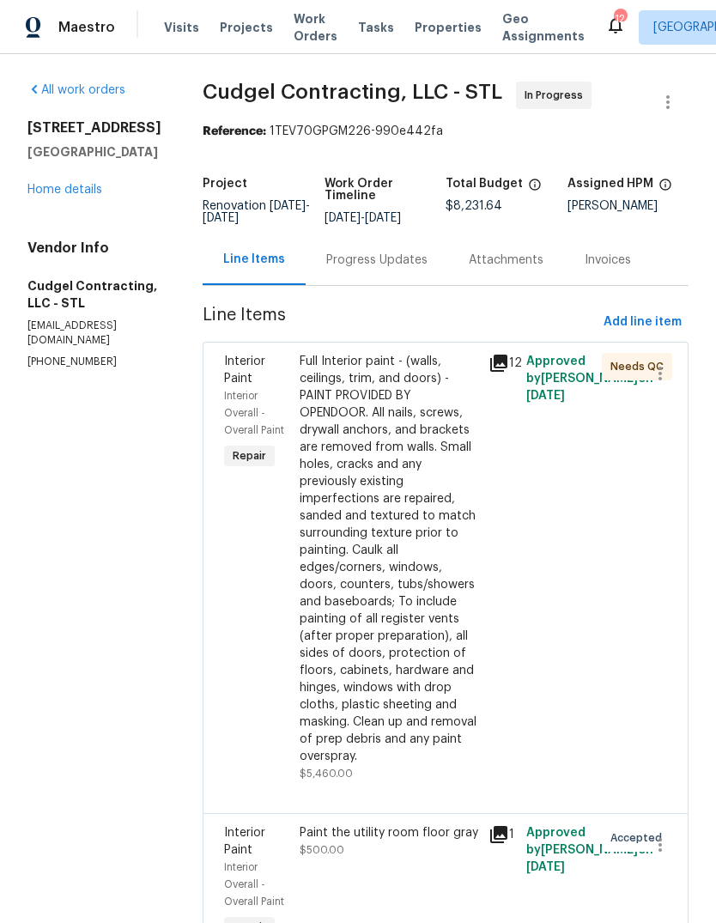
click at [101, 189] on link "Home details" at bounding box center [64, 190] width 75 height 12
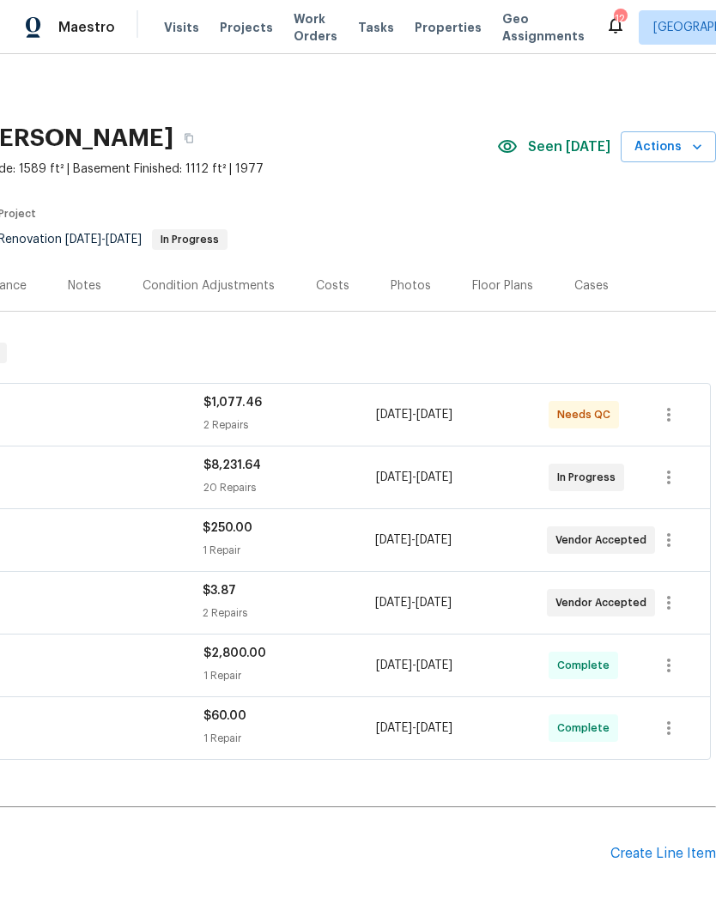
scroll to position [0, 254]
click at [513, 288] on div "Floor Plans" at bounding box center [502, 285] width 61 height 17
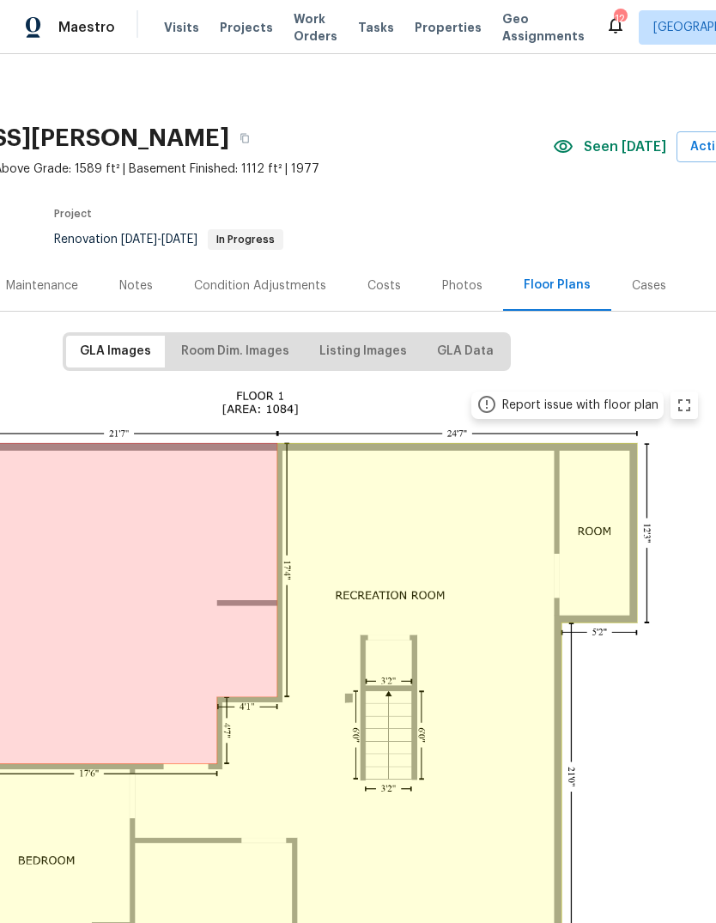
scroll to position [0, 199]
click at [144, 299] on div "Notes" at bounding box center [135, 285] width 75 height 51
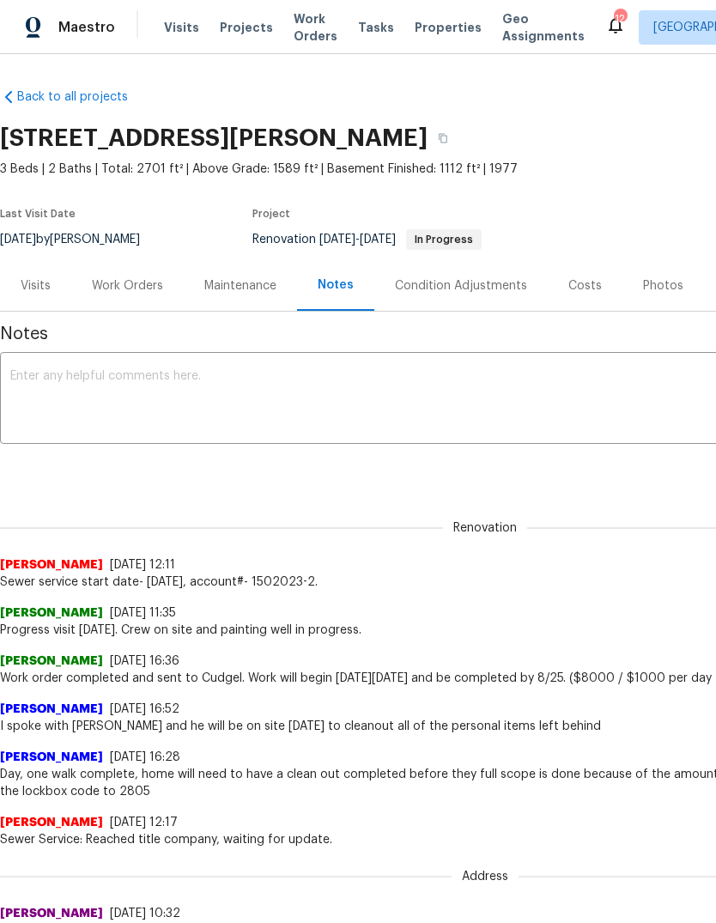
click at [276, 405] on textarea at bounding box center [485, 400] width 950 height 60
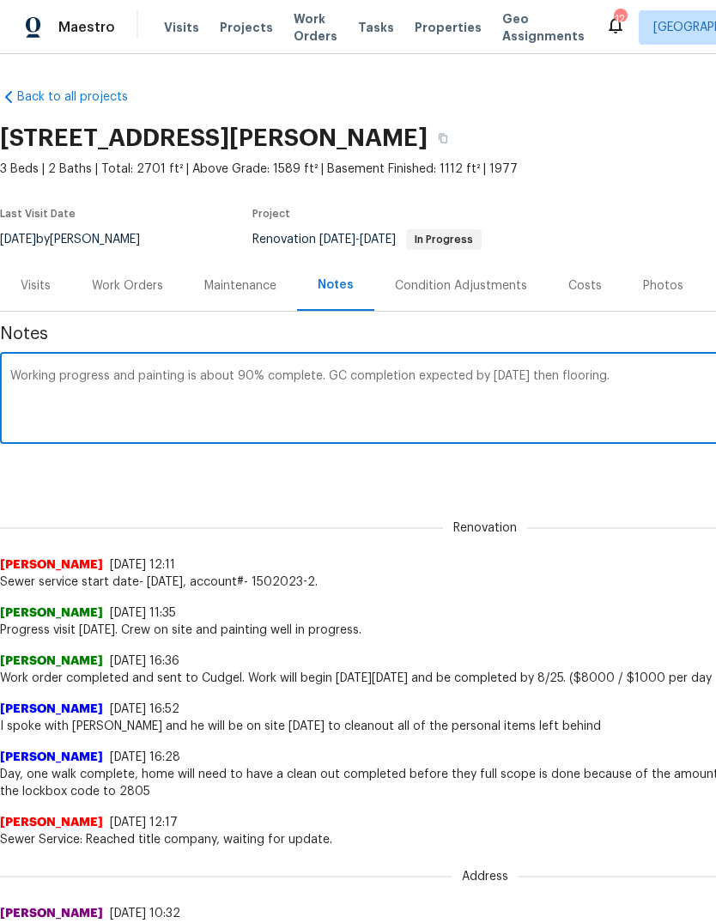
type textarea "Working progress and painting is about 90% complete. GC completion expected by …"
click at [660, 480] on div "Renovation (current) e2ada7e2-4365-4a4d-b049-3850f1d69b94 ​ Add" at bounding box center [485, 470] width 970 height 32
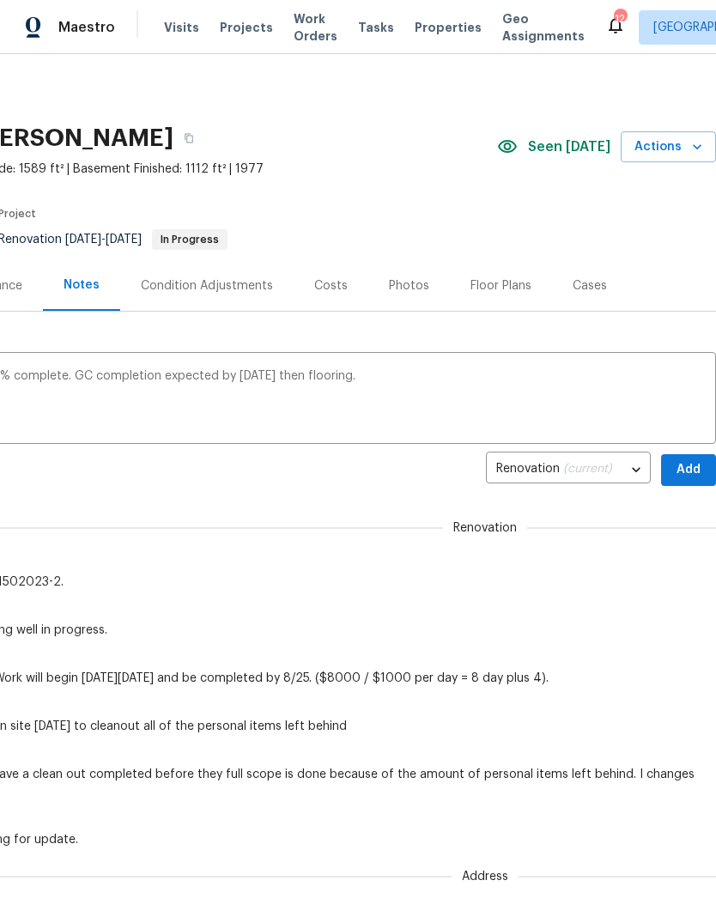
scroll to position [0, 254]
click at [683, 465] on span "Add" at bounding box center [688, 469] width 27 height 21
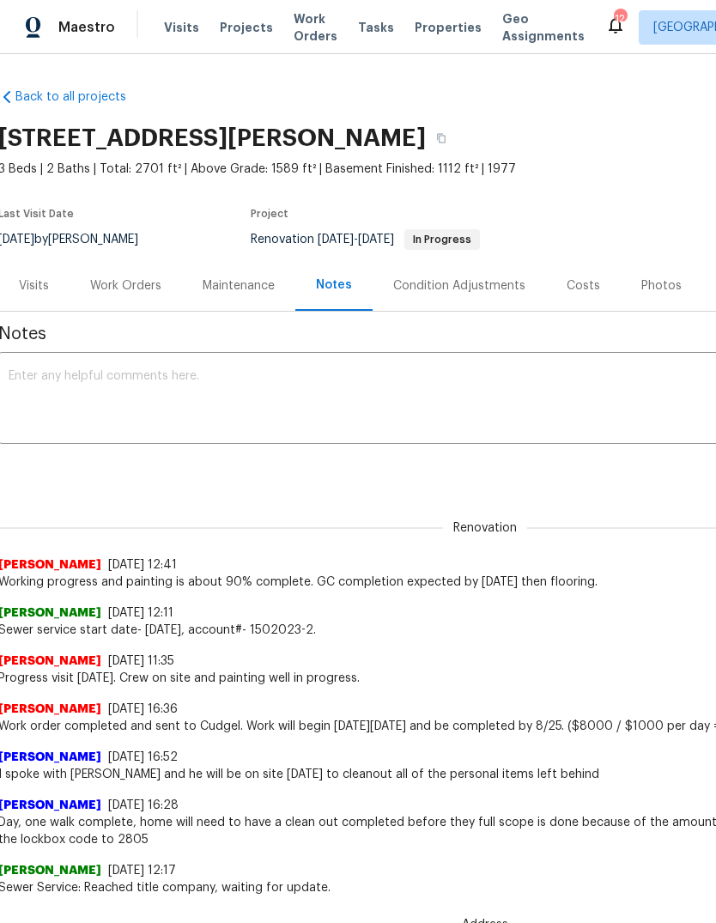
scroll to position [-13, 5]
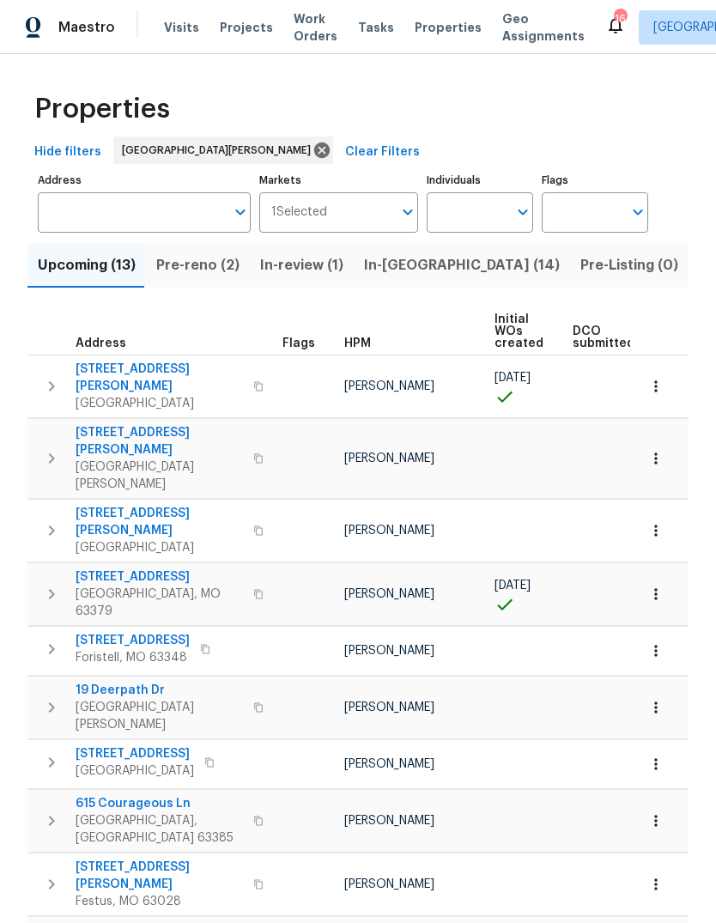
click at [249, 30] on span "Projects" at bounding box center [246, 27] width 53 height 17
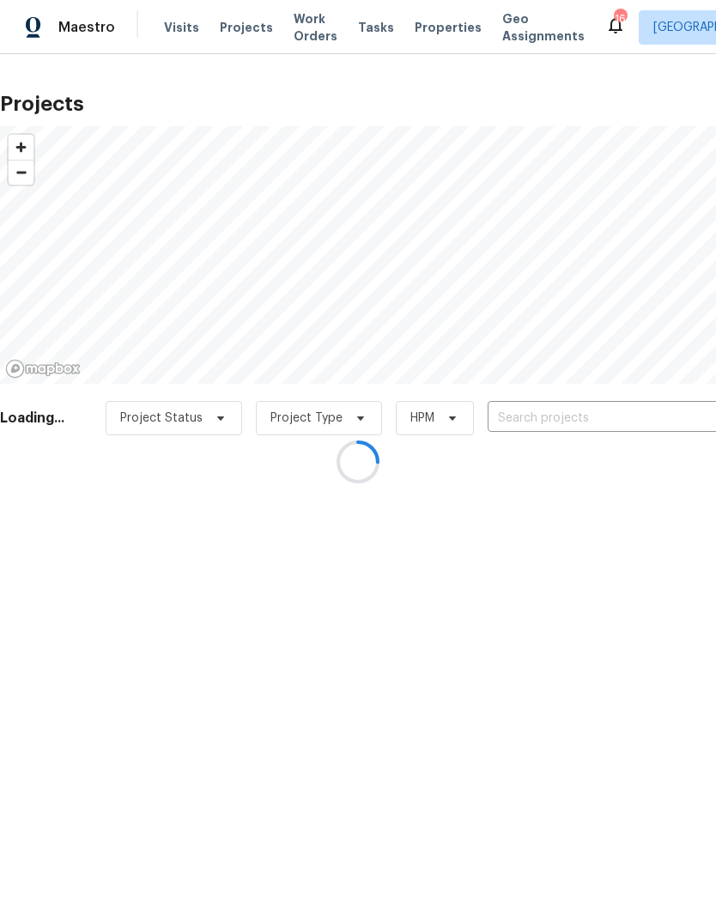
click at [658, 417] on div at bounding box center [358, 461] width 716 height 923
